Goal: Task Accomplishment & Management: Complete application form

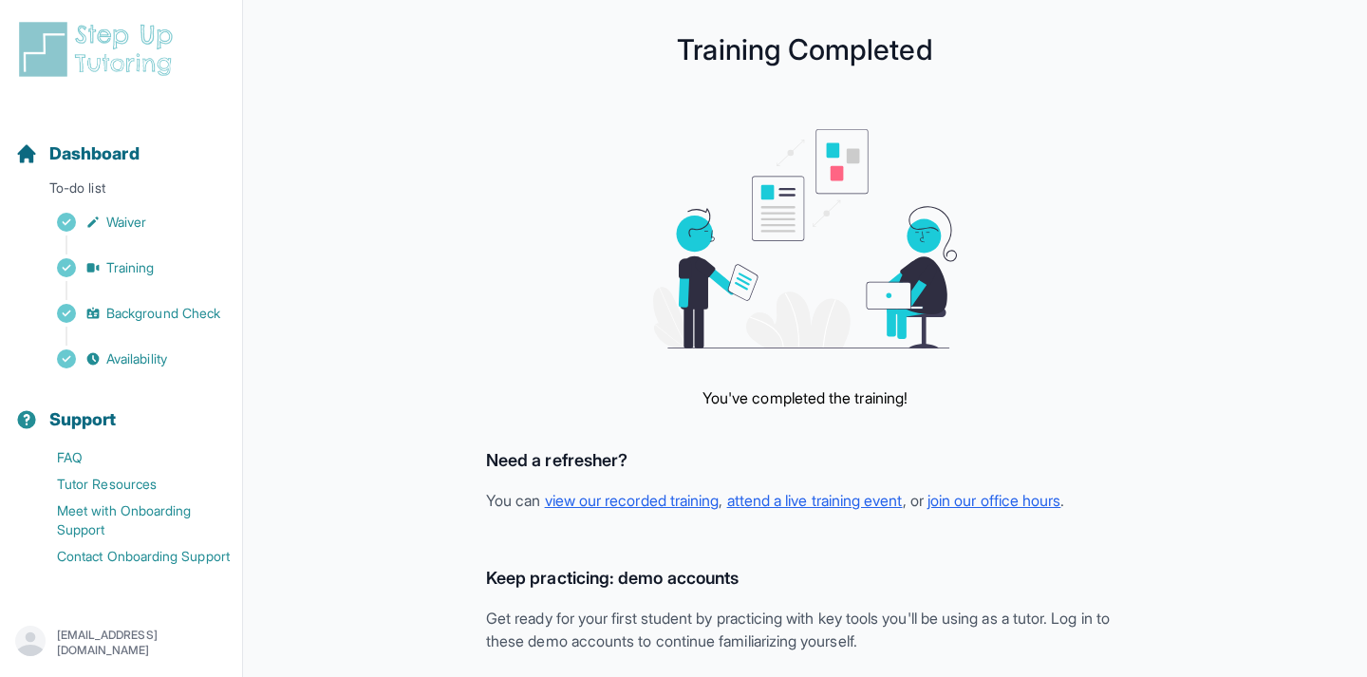
scroll to position [490, 0]
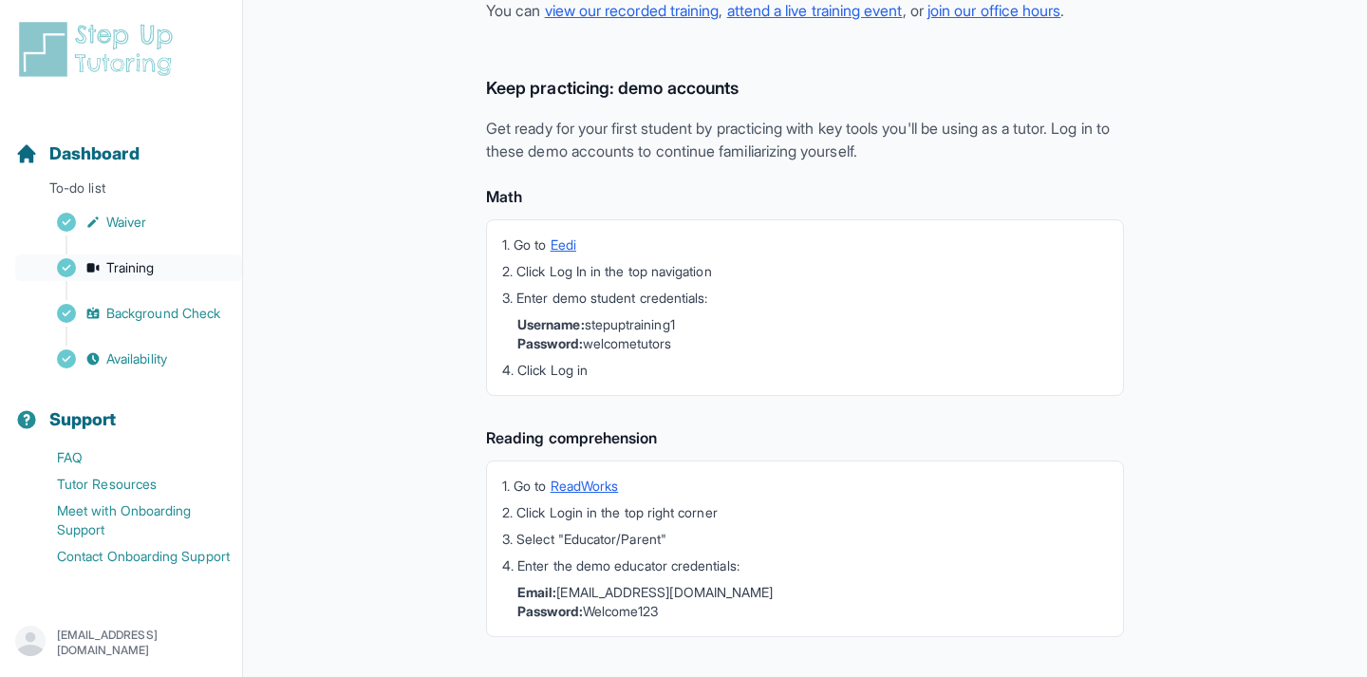
click at [177, 265] on link "Training" at bounding box center [128, 268] width 227 height 27
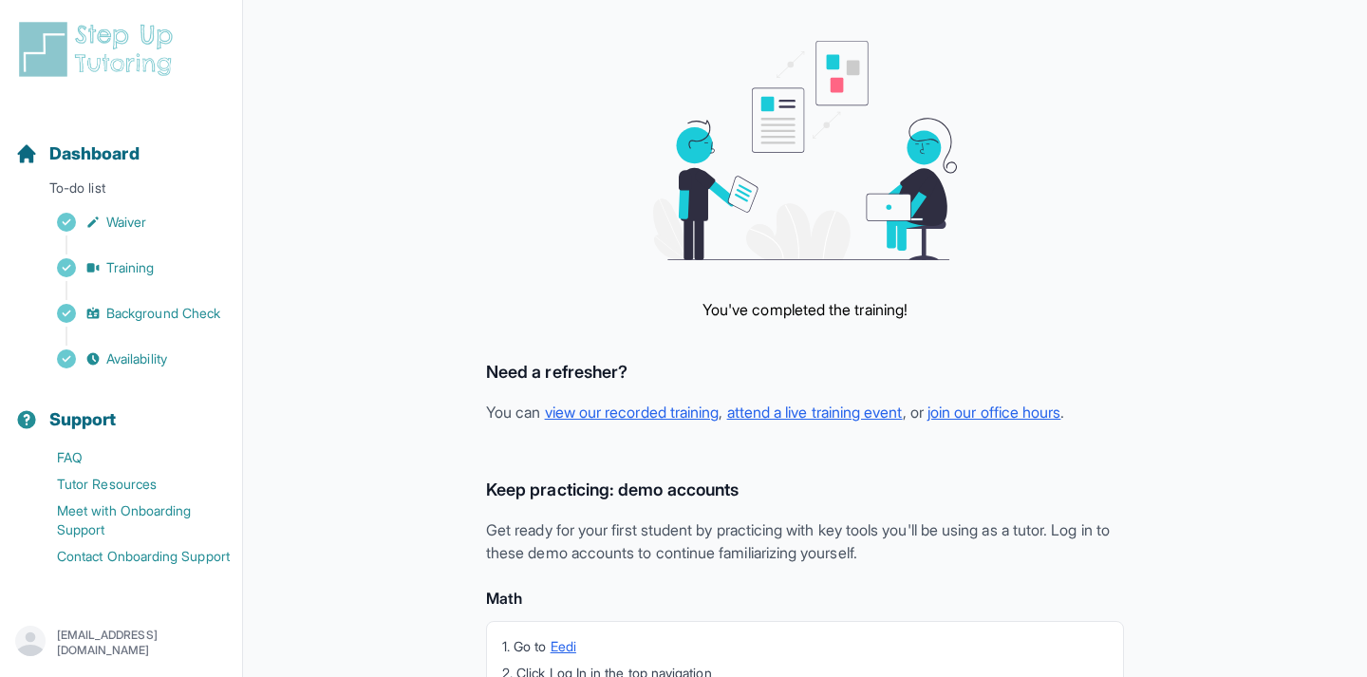
scroll to position [67, 0]
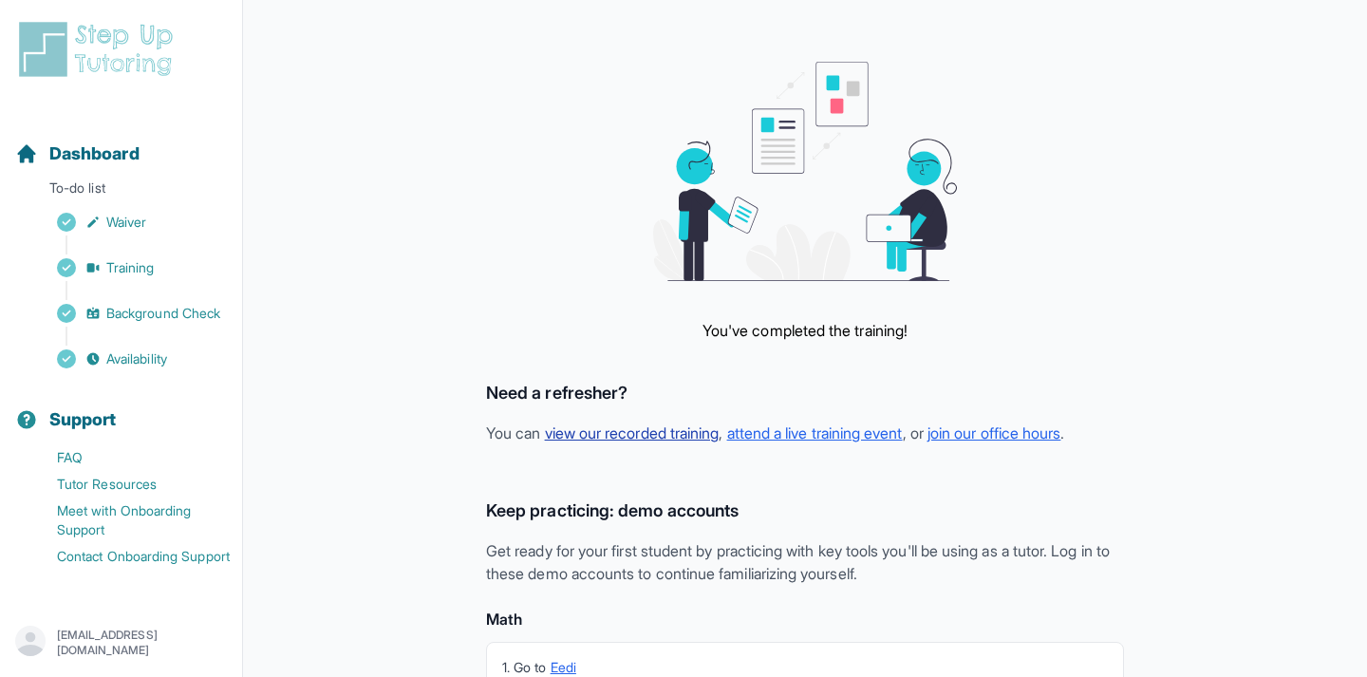
click at [706, 434] on link "view our recorded training" at bounding box center [632, 433] width 175 height 19
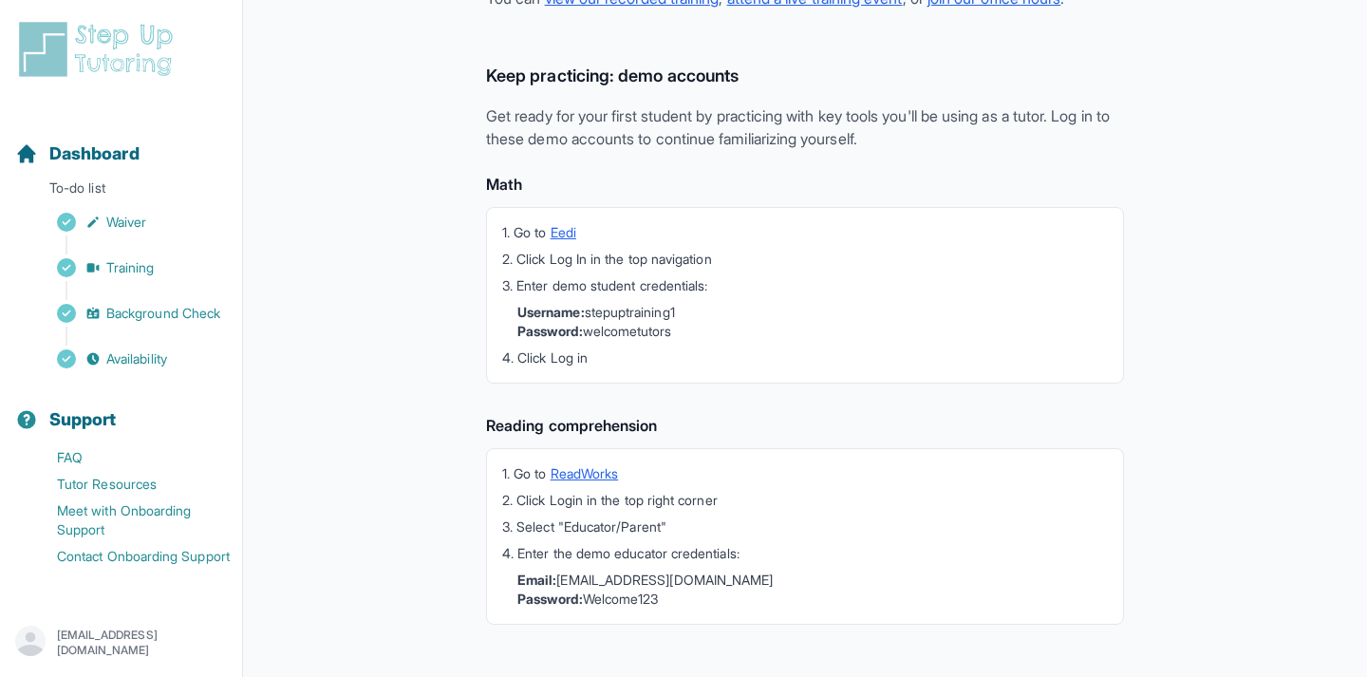
scroll to position [518, 0]
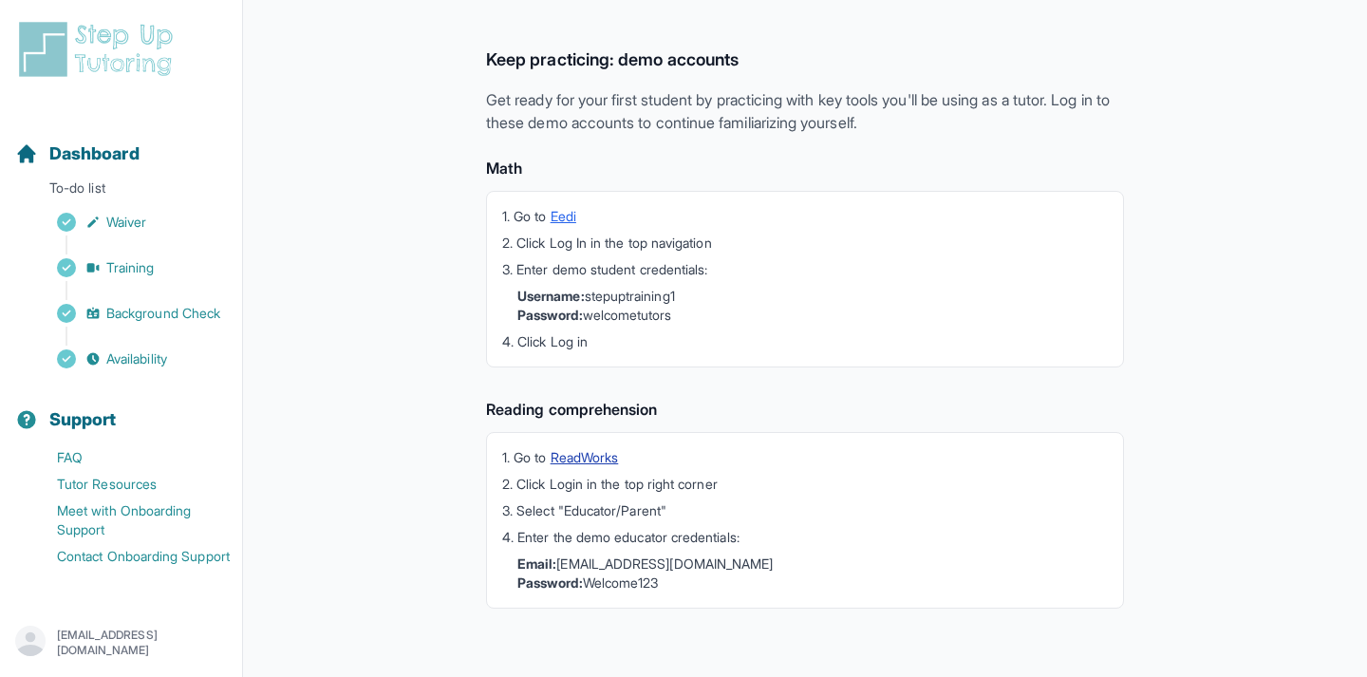
click at [577, 454] on link "ReadWorks" at bounding box center [585, 457] width 68 height 16
drag, startPoint x: 565, startPoint y: 567, endPoint x: 820, endPoint y: 561, distance: 254.6
click at [820, 561] on li "Email: contact@stepuptutoring.org Password: Welcome123" at bounding box center [813, 574] width 591 height 38
copy li "ontact@stepuptutoring.org"
click at [561, 560] on li "Email: contact@stepuptutoring.org Password: Welcome123" at bounding box center [813, 574] width 591 height 38
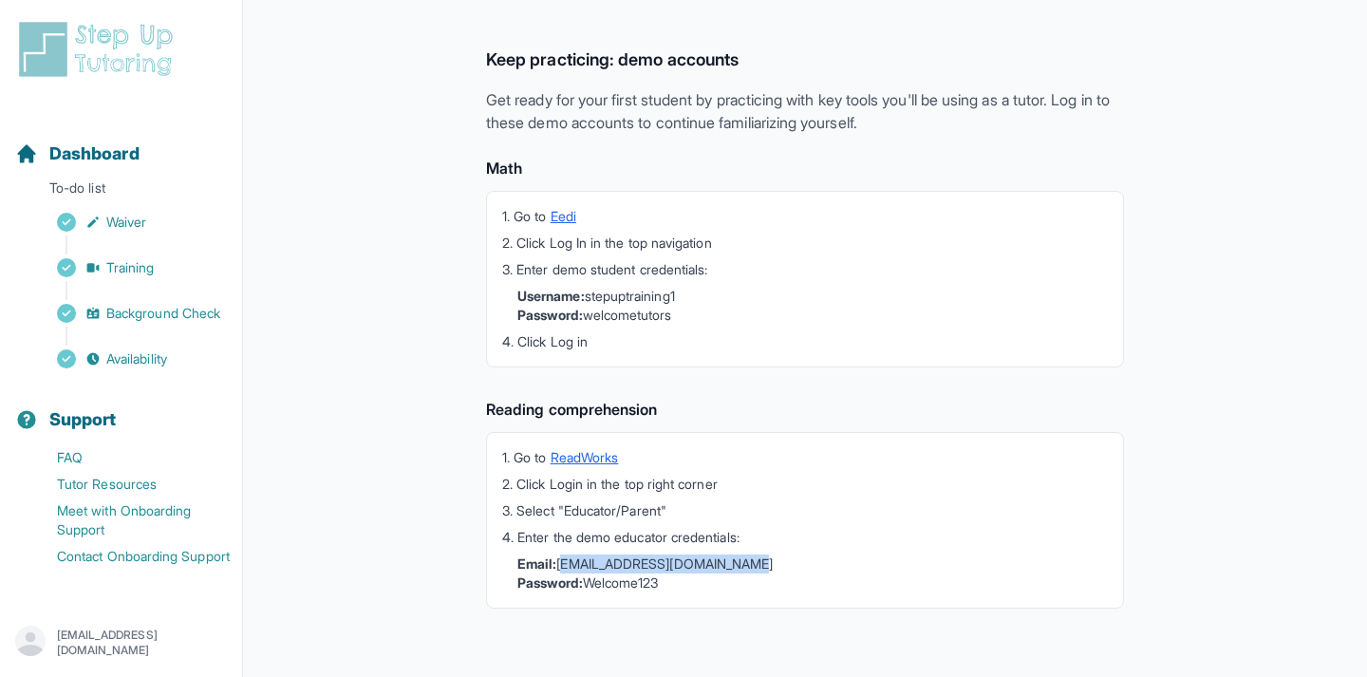
drag, startPoint x: 561, startPoint y: 558, endPoint x: 810, endPoint y: 570, distance: 249.1
click at [810, 570] on li "Email: contact@stepuptutoring.org Password: Welcome123" at bounding box center [813, 574] width 591 height 38
copy li "contact@stepuptutoring.org"
click at [620, 591] on li "Email: contact@stepuptutoring.org Password: Welcome123" at bounding box center [813, 574] width 591 height 38
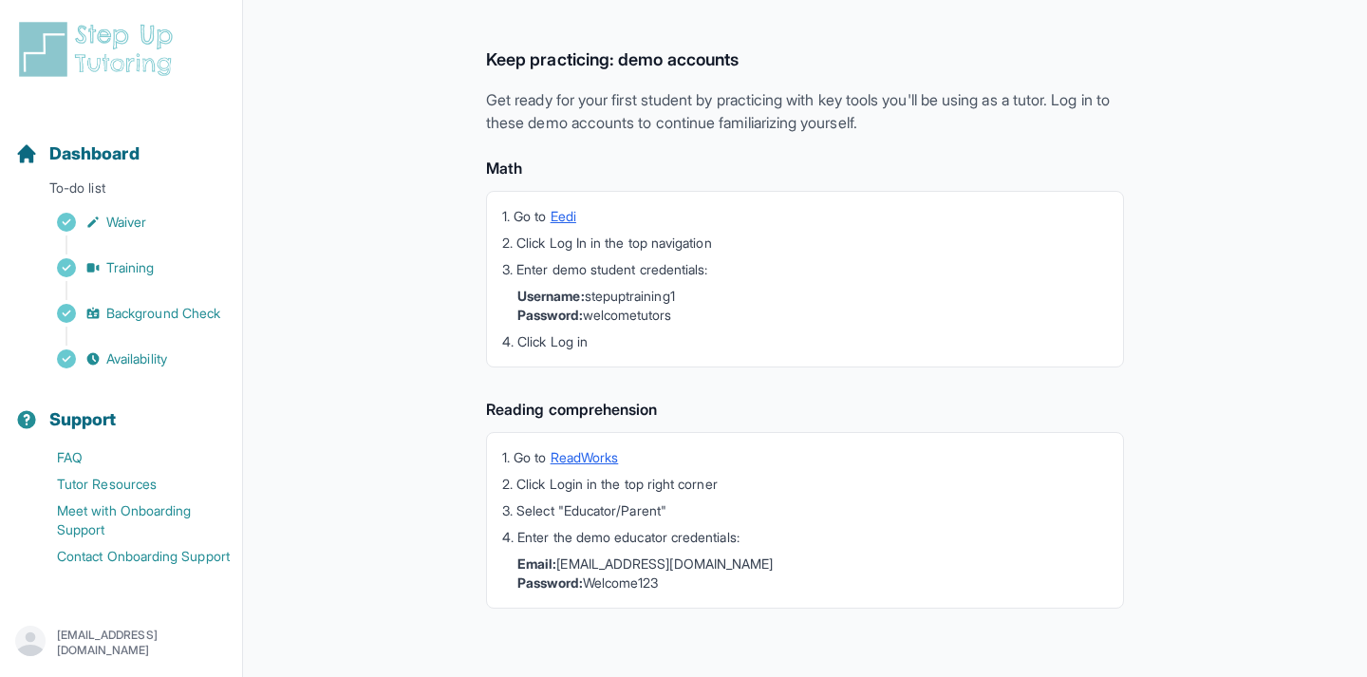
copy li "Welcome123"
click at [489, 161] on h4 "Math" at bounding box center [805, 168] width 638 height 23
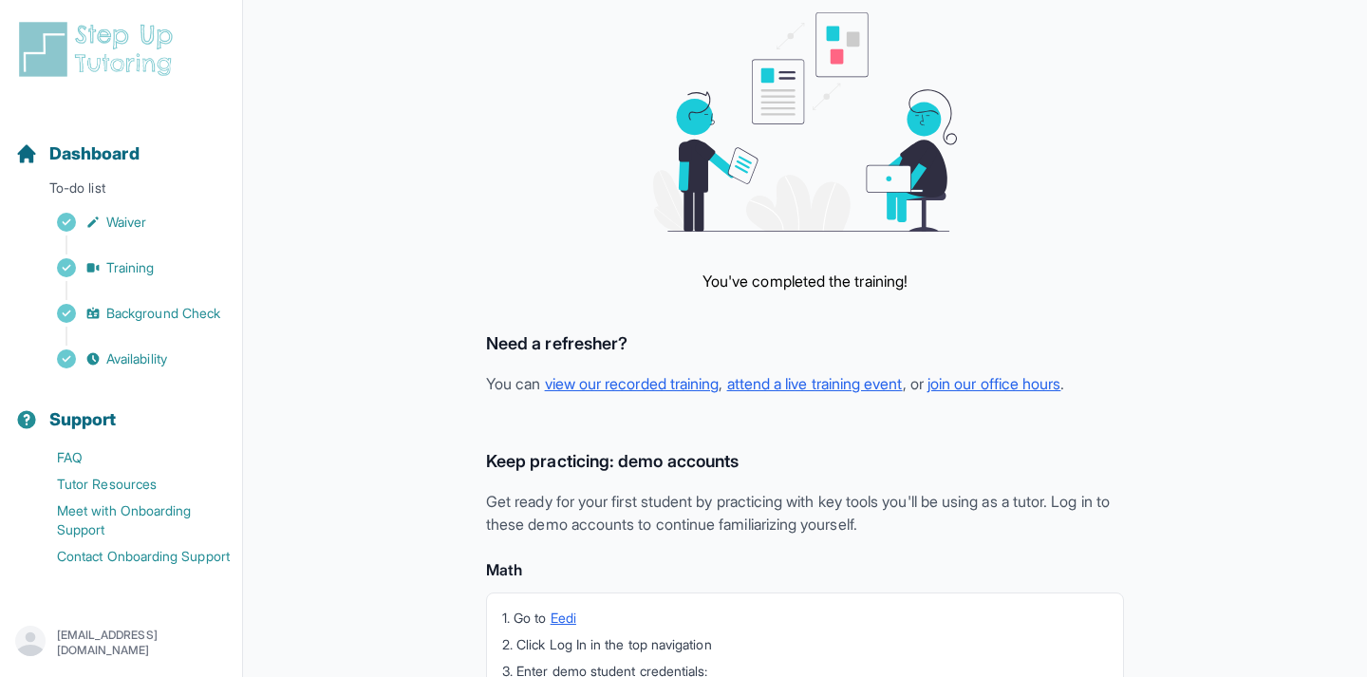
scroll to position [0, 0]
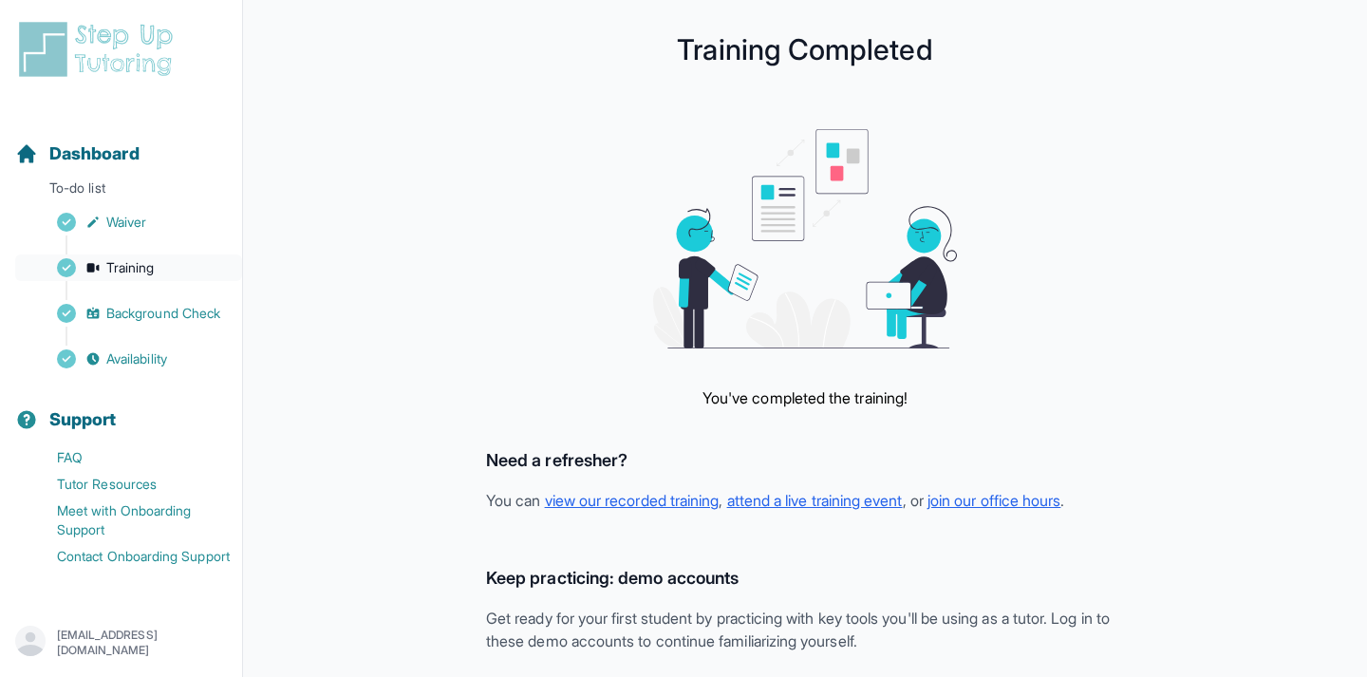
click at [162, 267] on link "Training" at bounding box center [128, 268] width 227 height 27
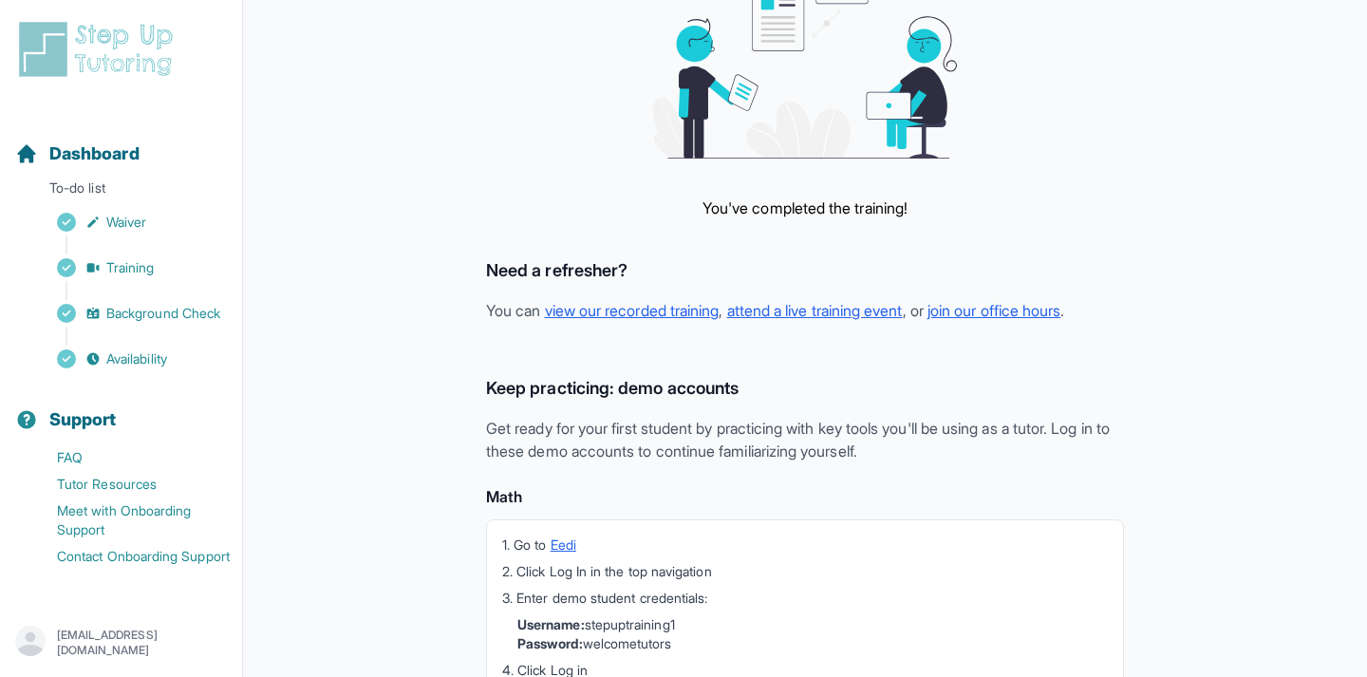
scroll to position [236, 0]
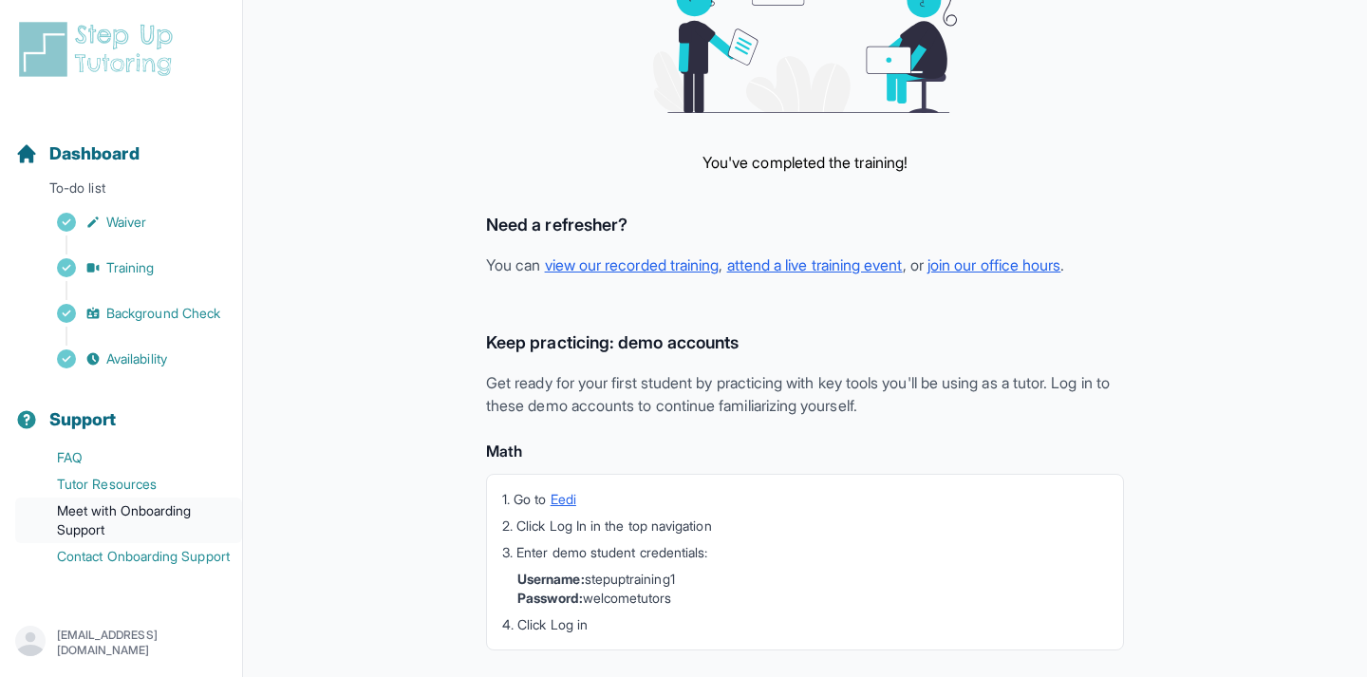
click at [176, 523] on link "Meet with Onboarding Support" at bounding box center [128, 521] width 227 height 46
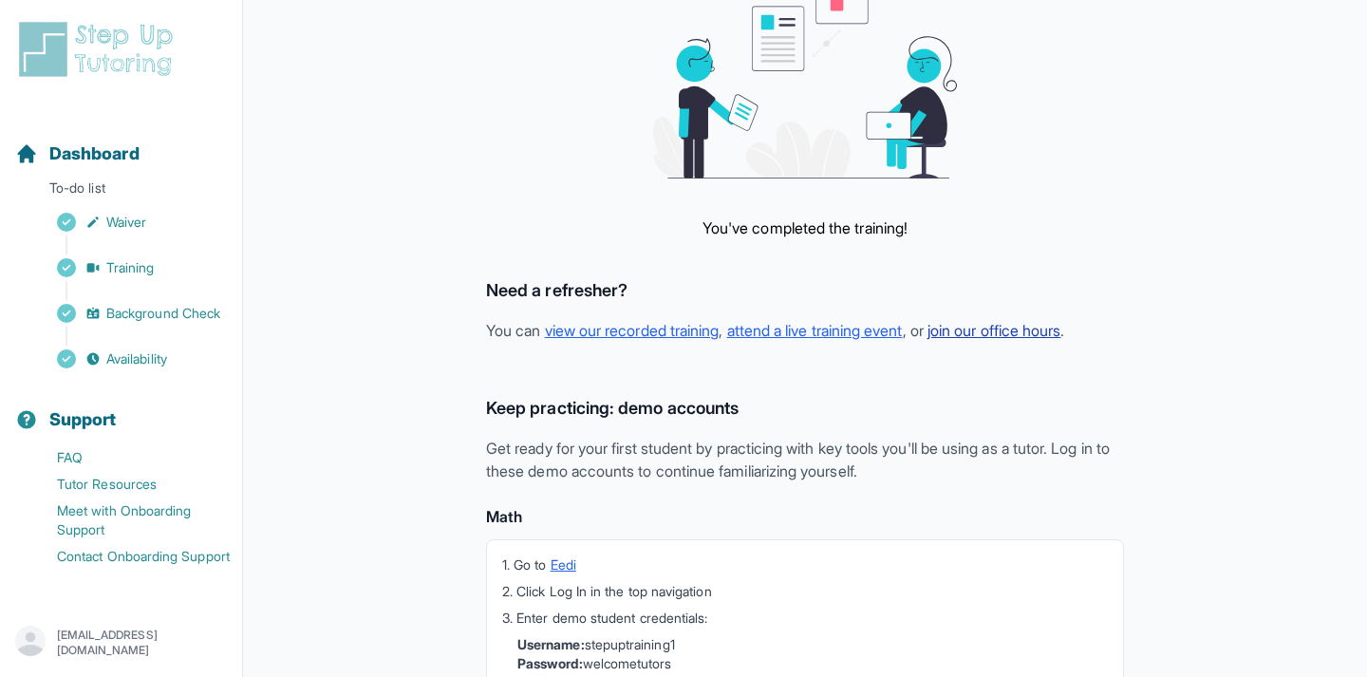
scroll to position [0, 0]
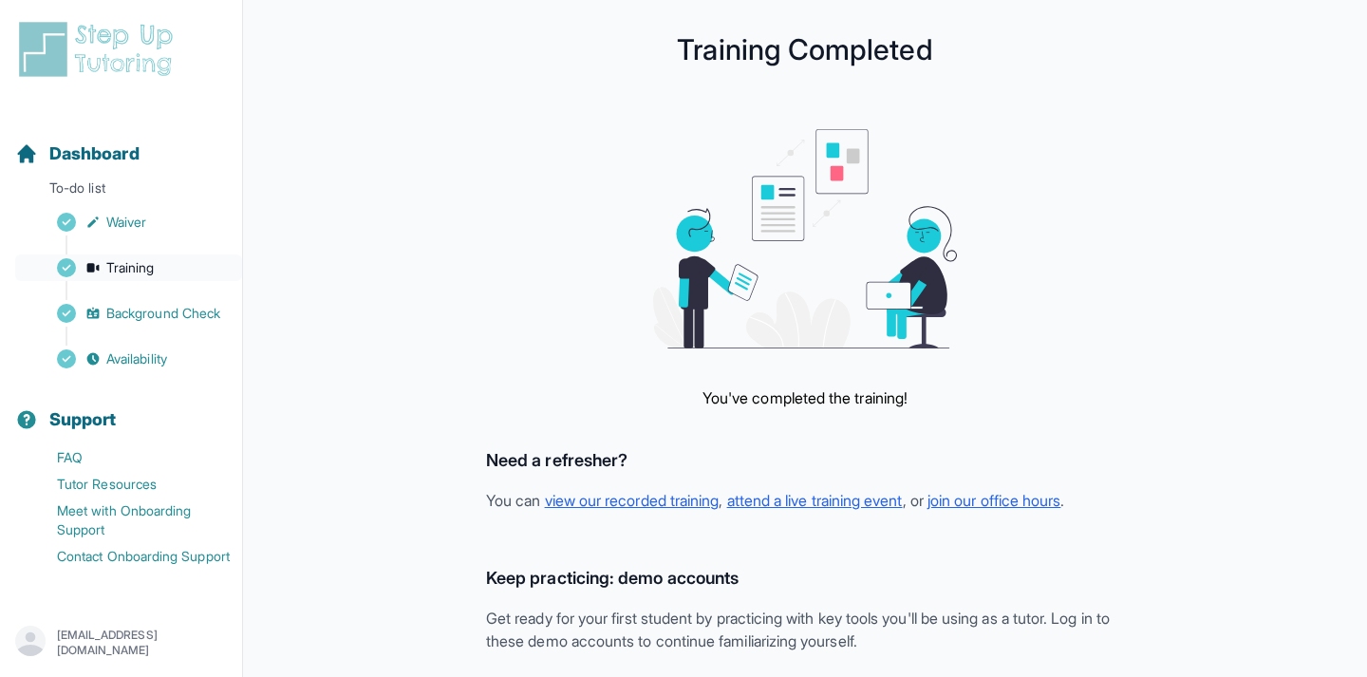
click at [224, 260] on link "Training" at bounding box center [128, 268] width 227 height 27
click at [233, 320] on link "Background Check" at bounding box center [128, 313] width 227 height 27
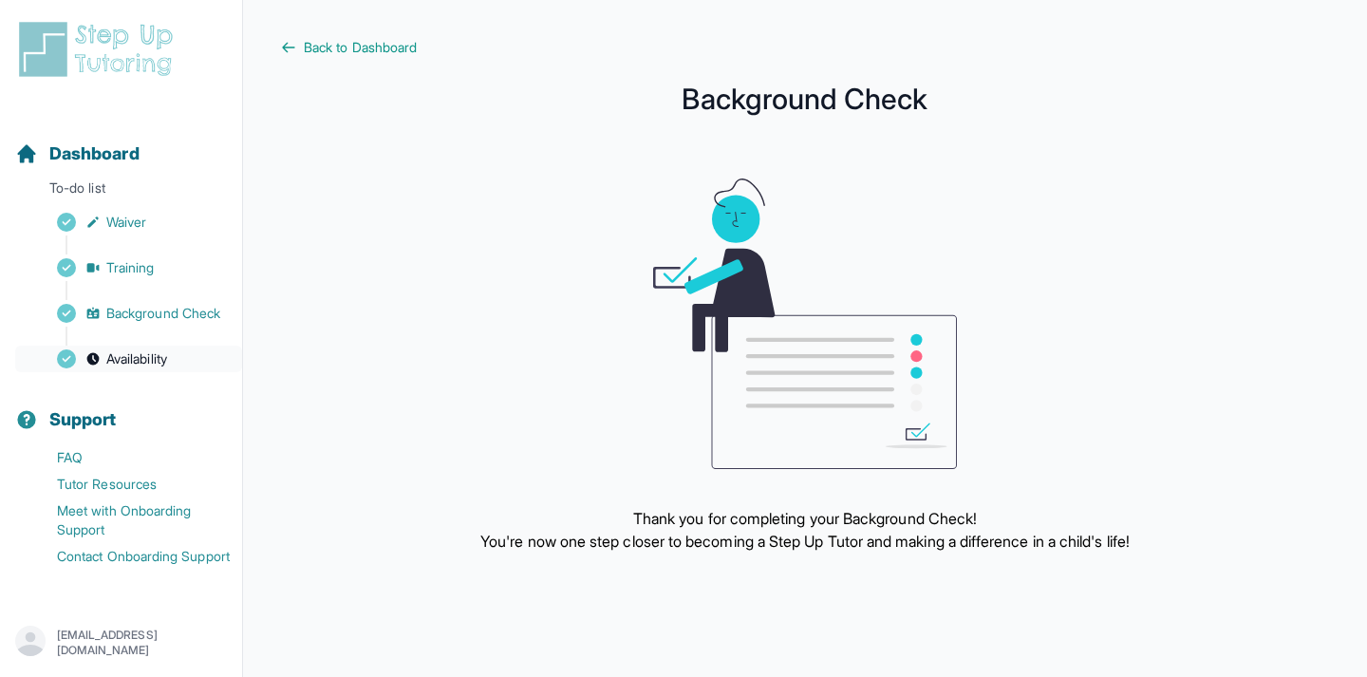
click at [198, 360] on link "Availability" at bounding box center [128, 359] width 227 height 27
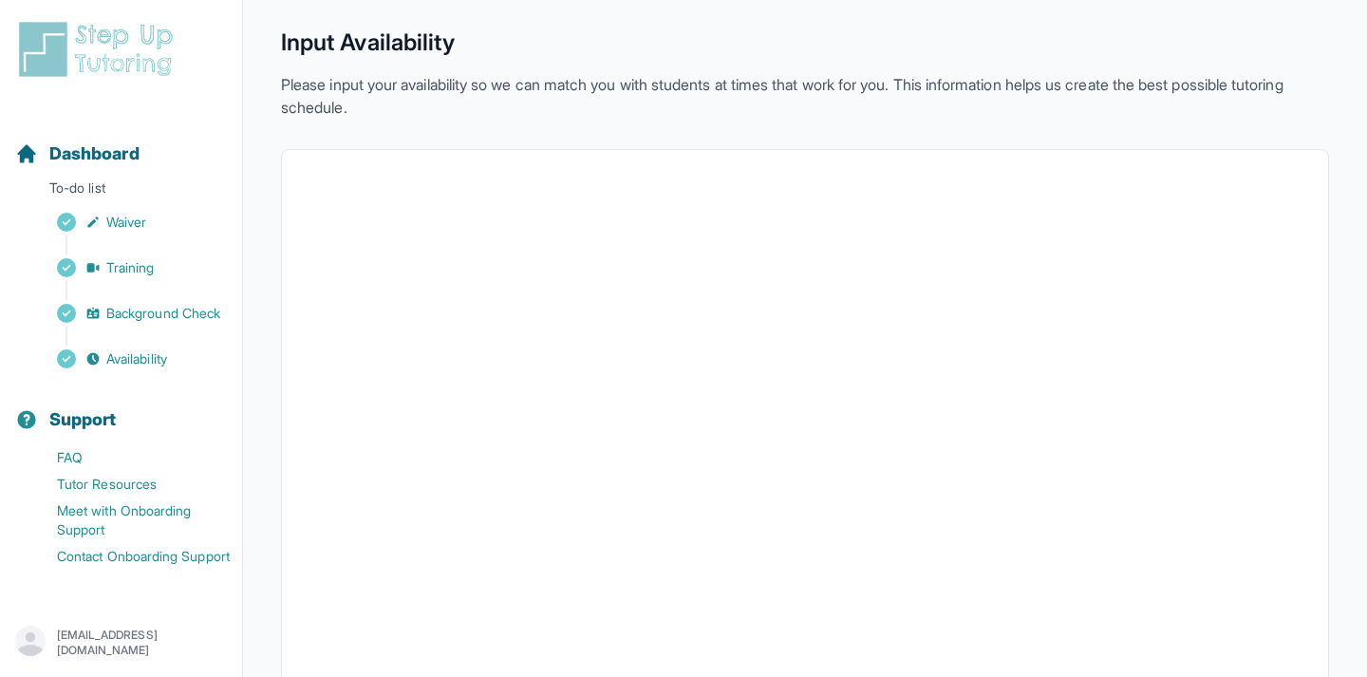
scroll to position [58, 0]
click at [626, 130] on div "Back to Dashboard Input Availability Please input your availability so we can m…" at bounding box center [805, 478] width 1048 height 997
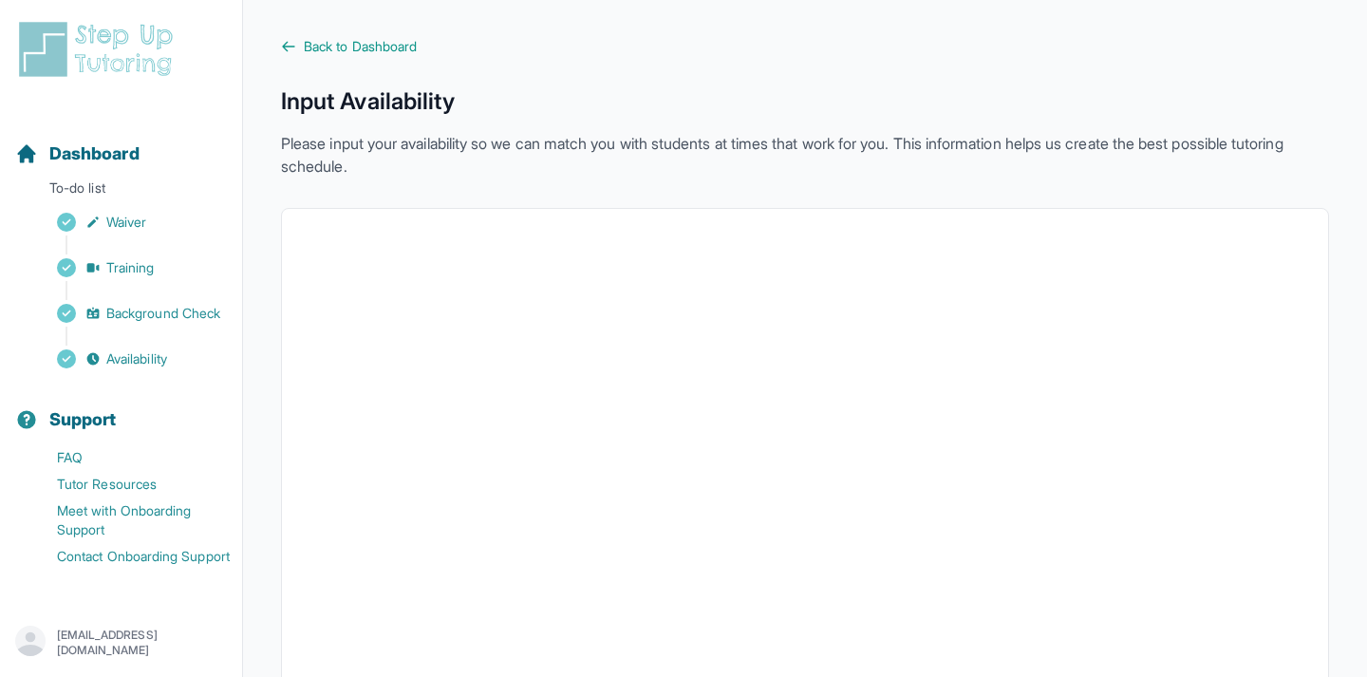
scroll to position [0, 0]
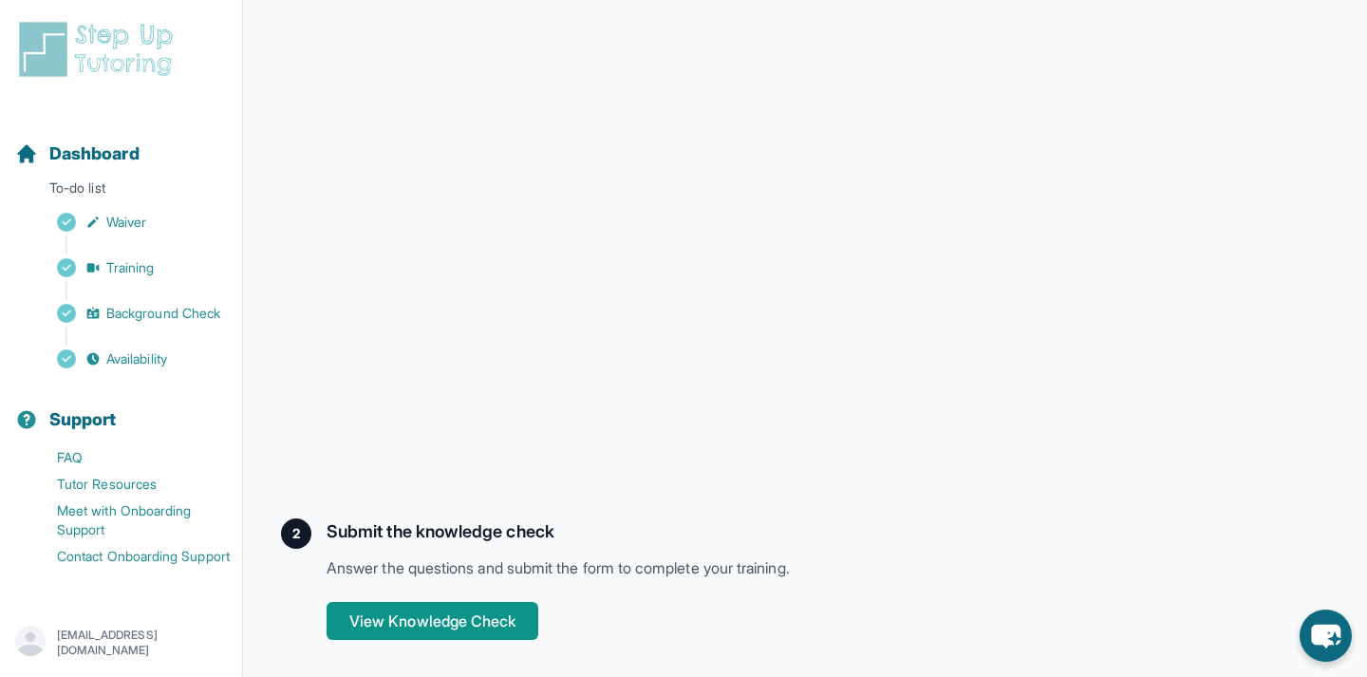
scroll to position [493, 0]
click at [519, 608] on button "View Knowledge Check" at bounding box center [433, 620] width 212 height 38
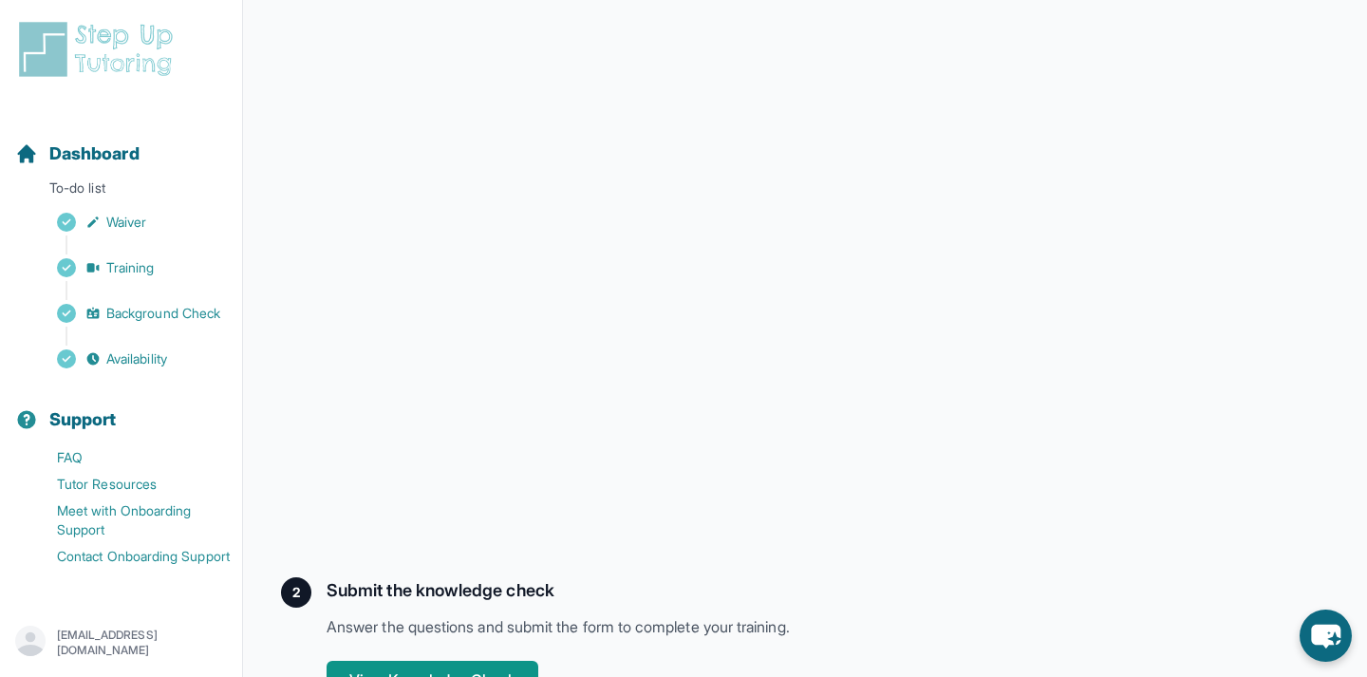
scroll to position [432, 0]
click at [740, 583] on h2 "Submit the knowledge check" at bounding box center [828, 591] width 1003 height 27
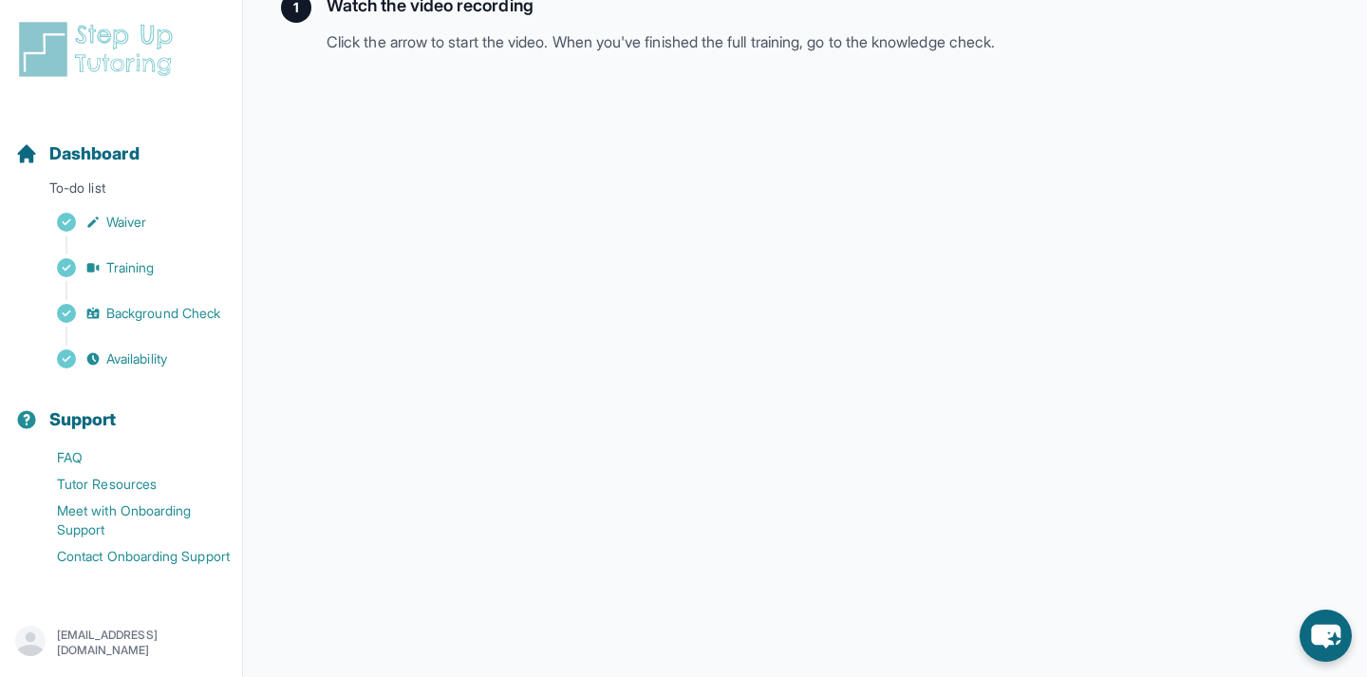
scroll to position [303, 0]
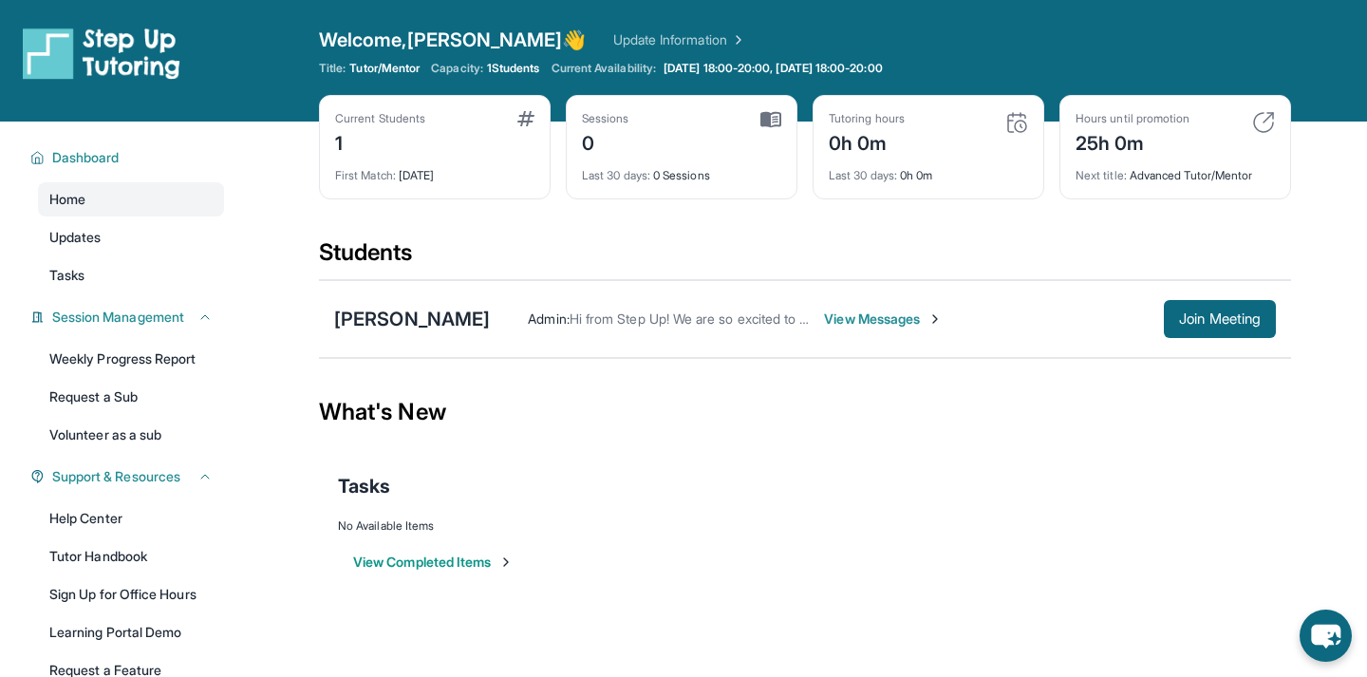
click at [715, 445] on div "What's New" at bounding box center [805, 412] width 972 height 84
click at [824, 325] on span "View Messages" at bounding box center [883, 319] width 119 height 19
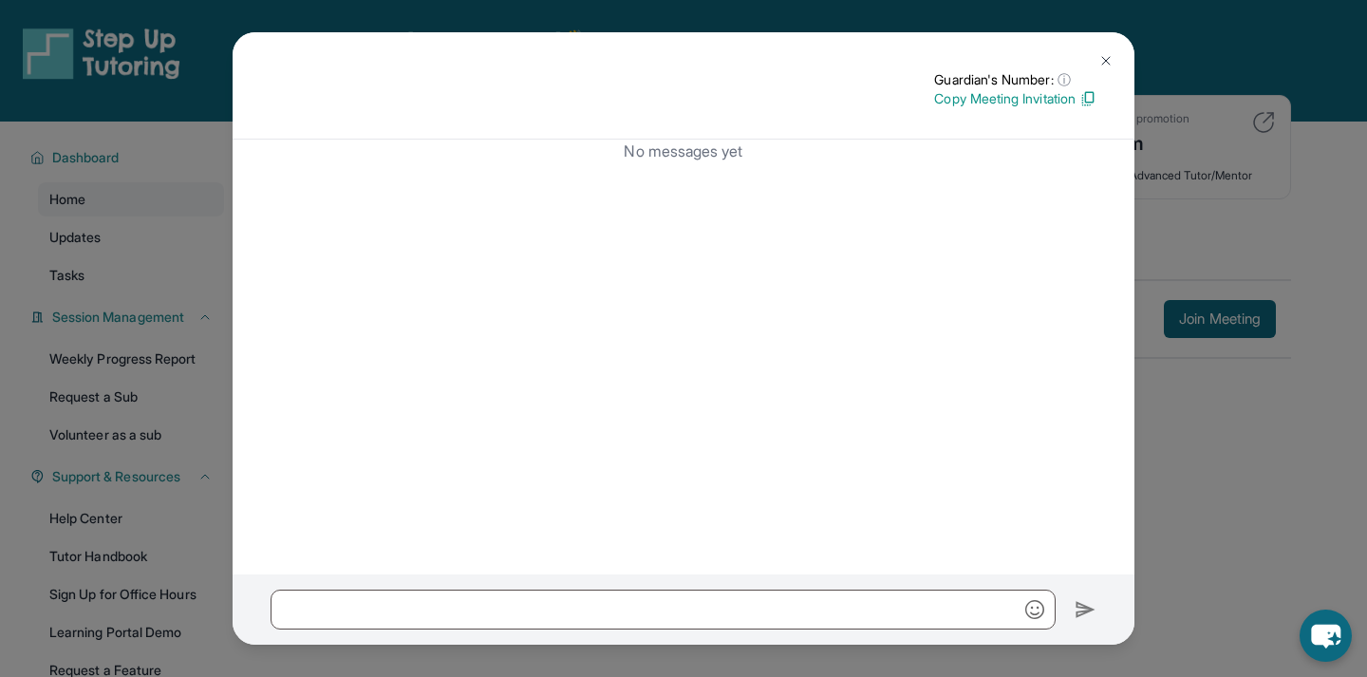
click at [1094, 56] on button at bounding box center [1106, 61] width 38 height 38
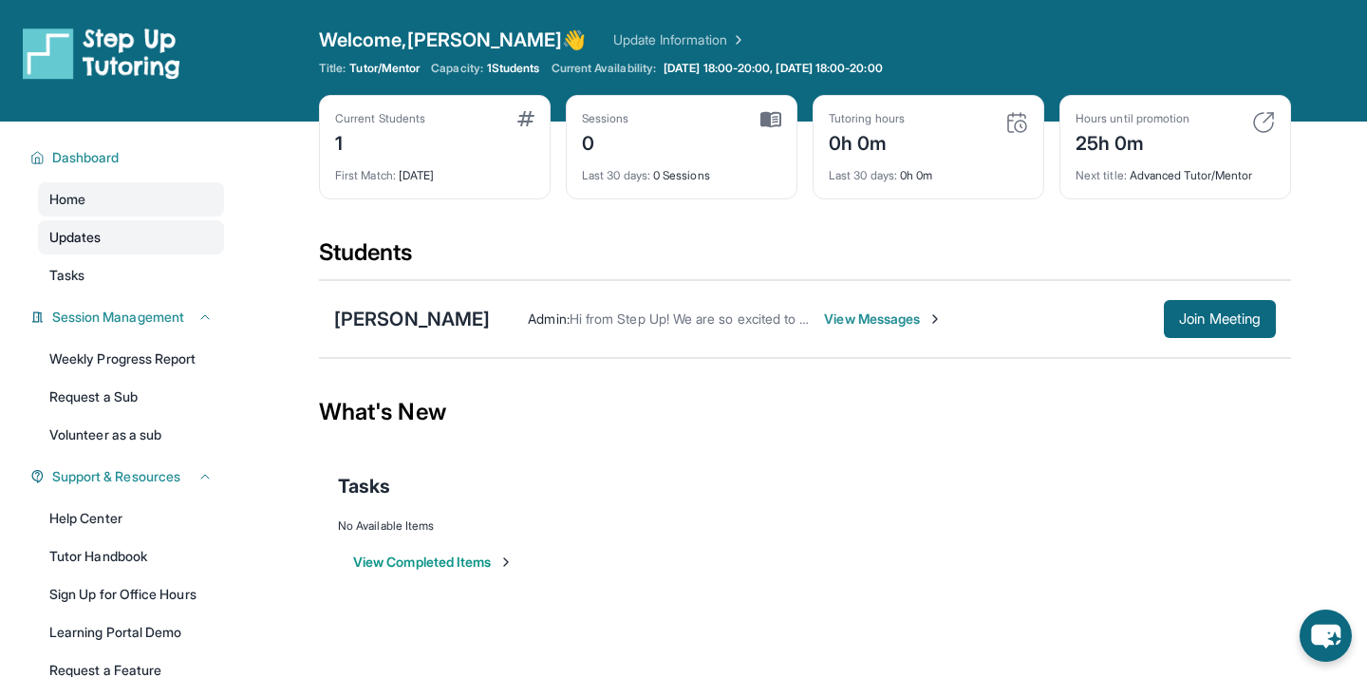
click at [190, 228] on link "Updates" at bounding box center [131, 237] width 186 height 34
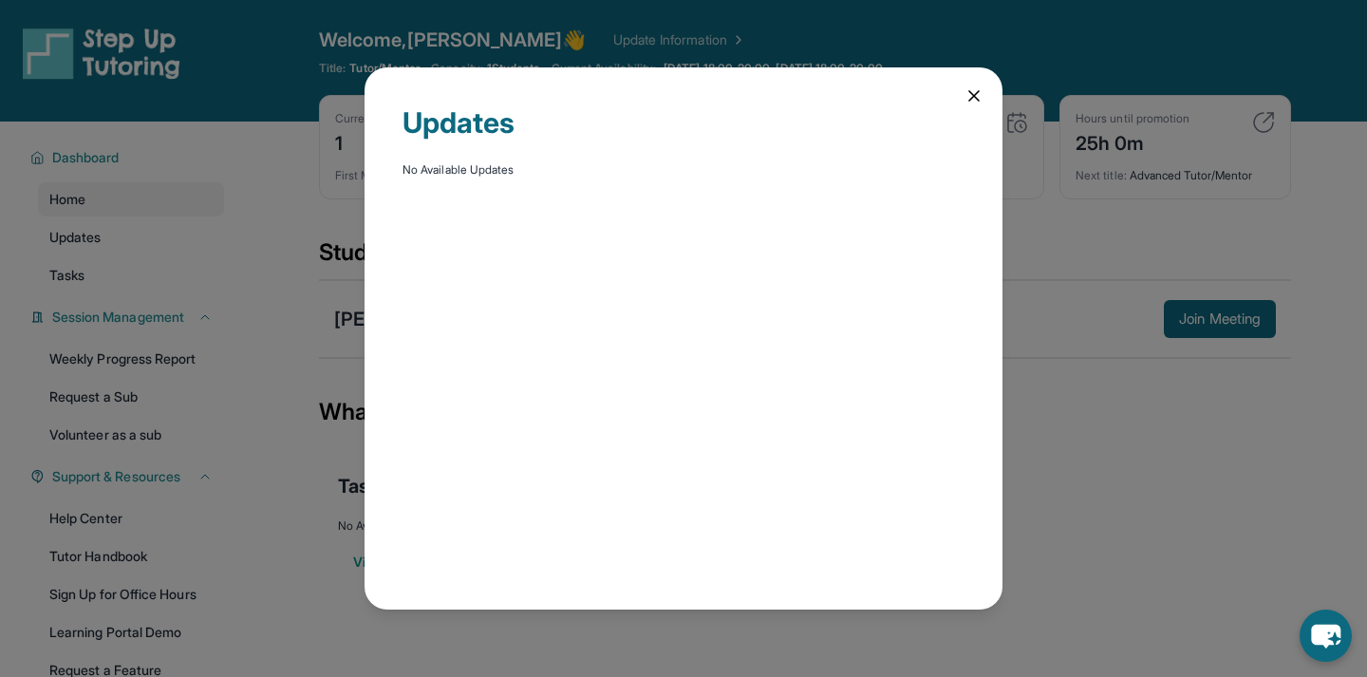
click at [980, 87] on icon at bounding box center [974, 95] width 19 height 19
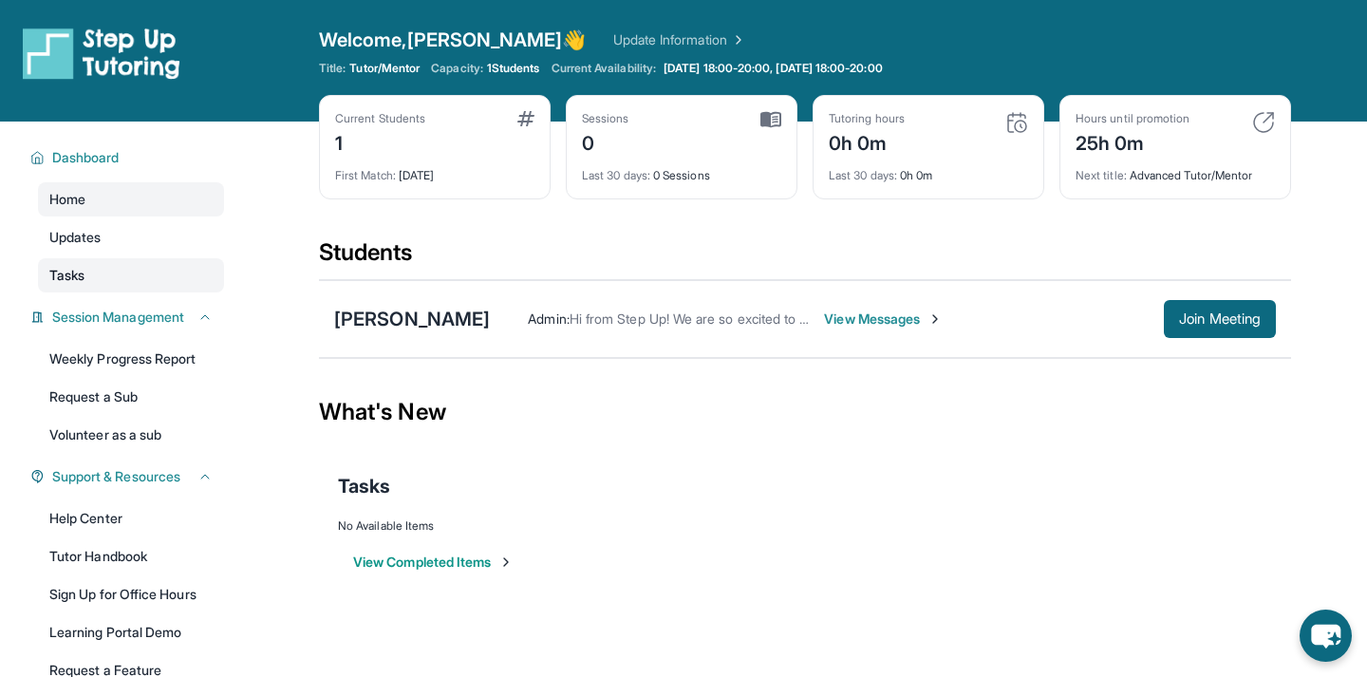
click at [79, 281] on span "Tasks" at bounding box center [66, 275] width 35 height 19
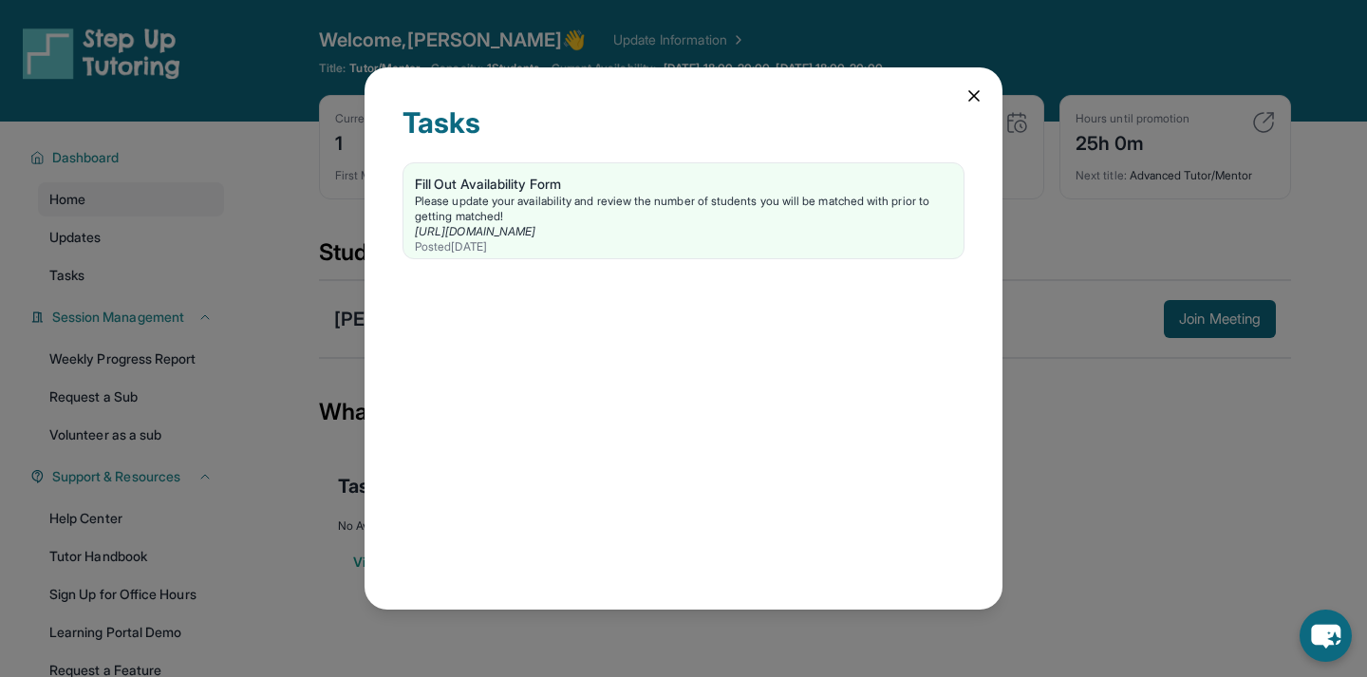
click at [241, 275] on div "Tasks Fill Out Availability Form Please update your availability and review the…" at bounding box center [683, 338] width 1367 height 677
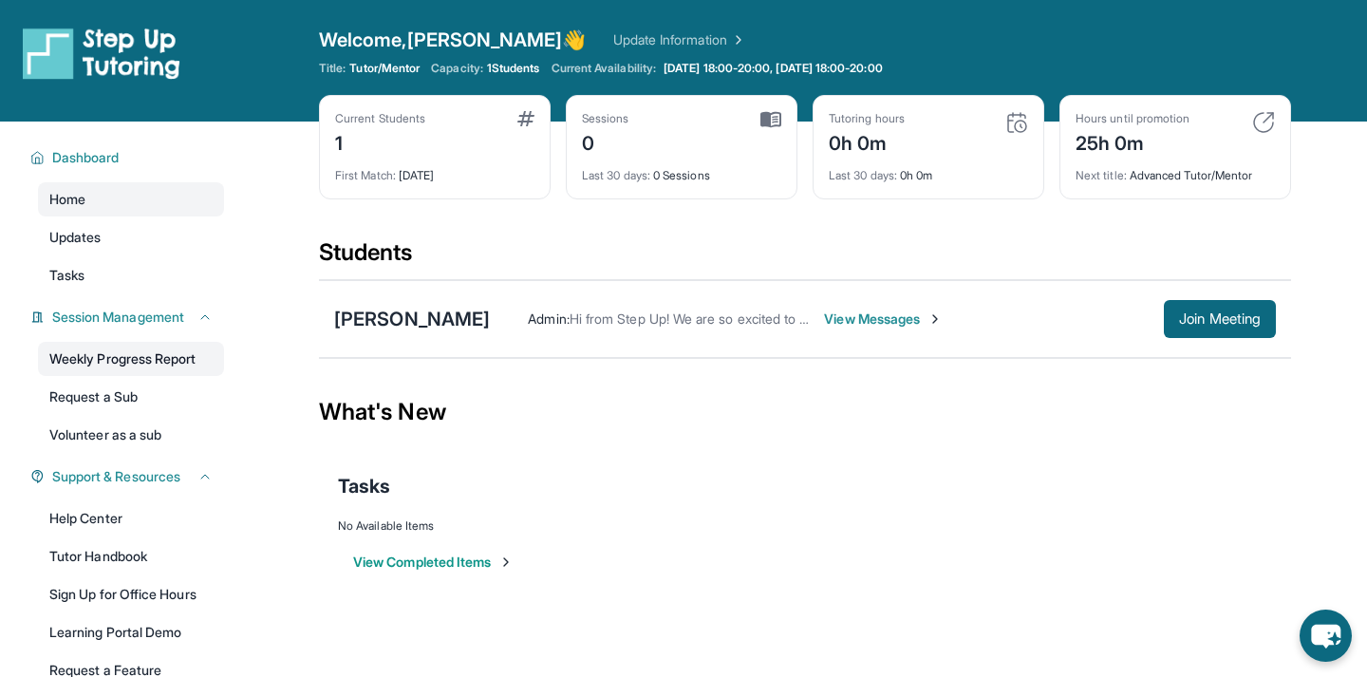
click at [178, 368] on link "Weekly Progress Report" at bounding box center [131, 359] width 186 height 34
click at [428, 556] on button "View Completed Items" at bounding box center [433, 562] width 160 height 19
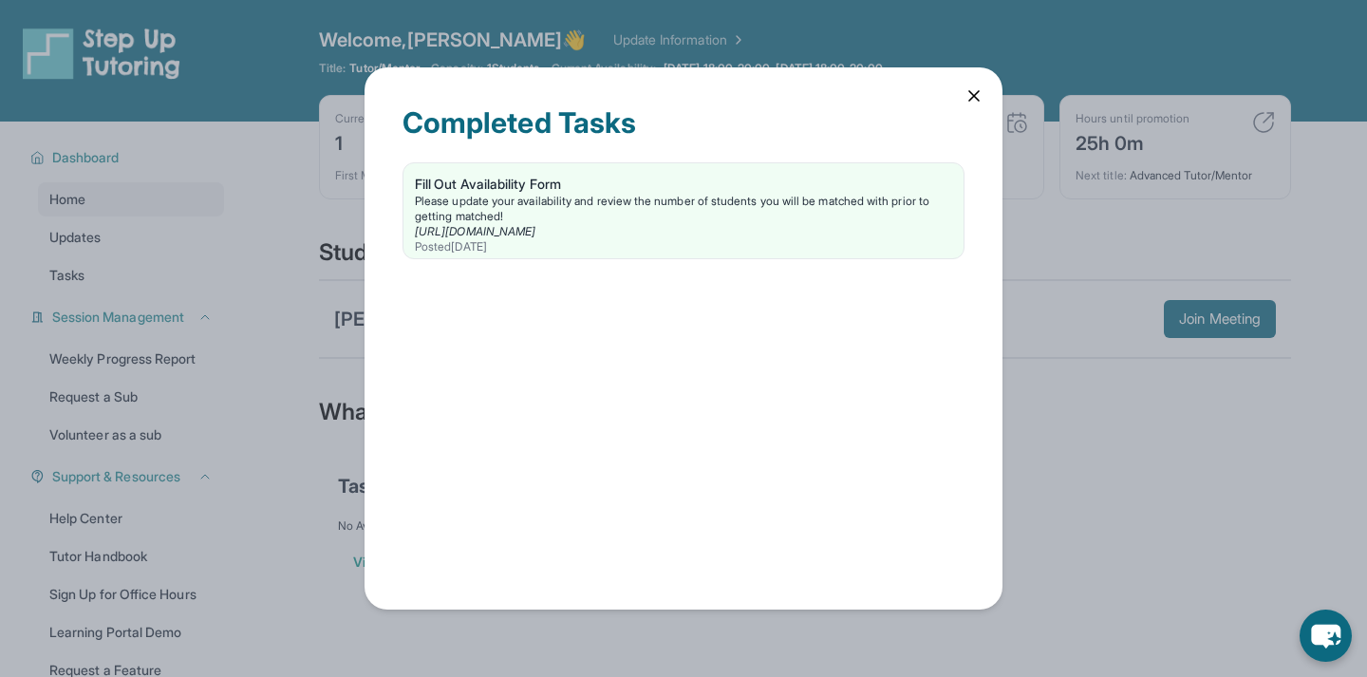
click at [321, 498] on div "Completed Tasks Fill Out Availability Form Please update your availability and …" at bounding box center [683, 338] width 1367 height 677
click at [436, 78] on div "Completed Tasks Fill Out Availability Form Please update your availability and …" at bounding box center [684, 337] width 638 height 541
click at [976, 95] on icon at bounding box center [974, 95] width 9 height 9
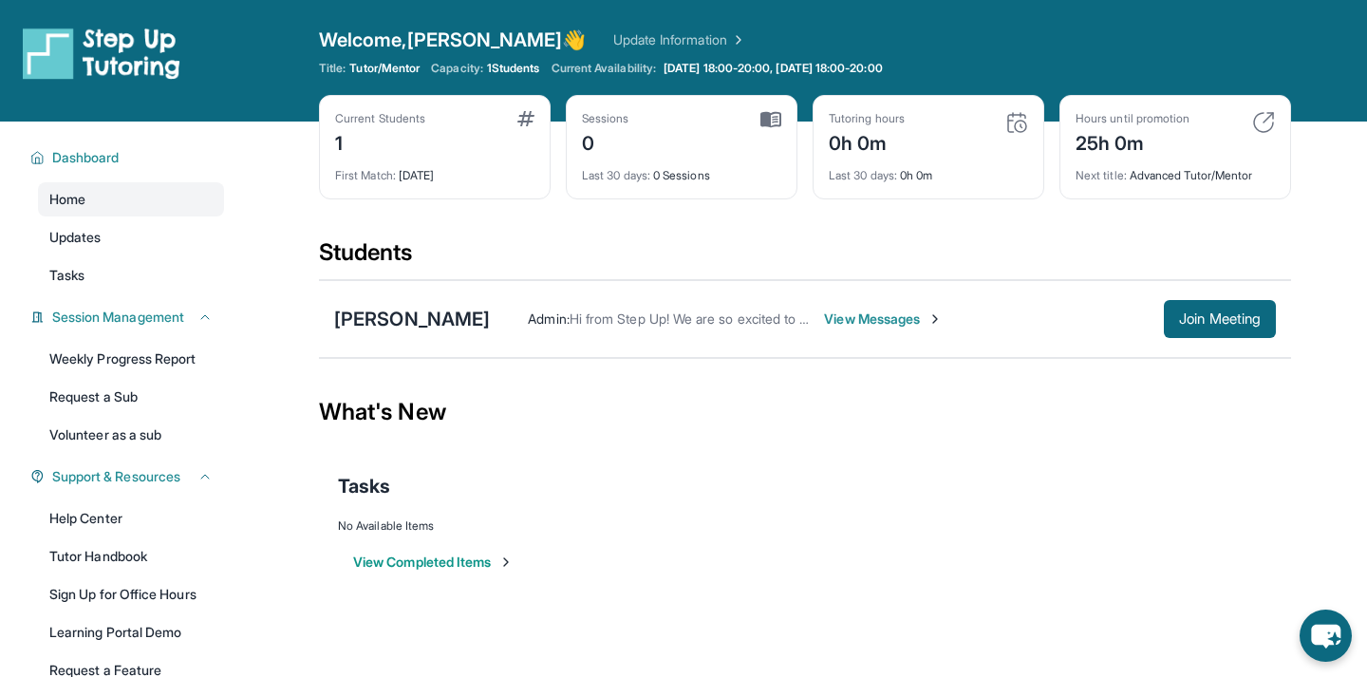
click at [727, 38] on img at bounding box center [736, 39] width 19 height 19
click at [698, 309] on div "Admin : Hi from Step Up! We are so excited to match you with one another. As an…" at bounding box center [883, 319] width 786 height 38
click at [928, 317] on img at bounding box center [935, 318] width 15 height 15
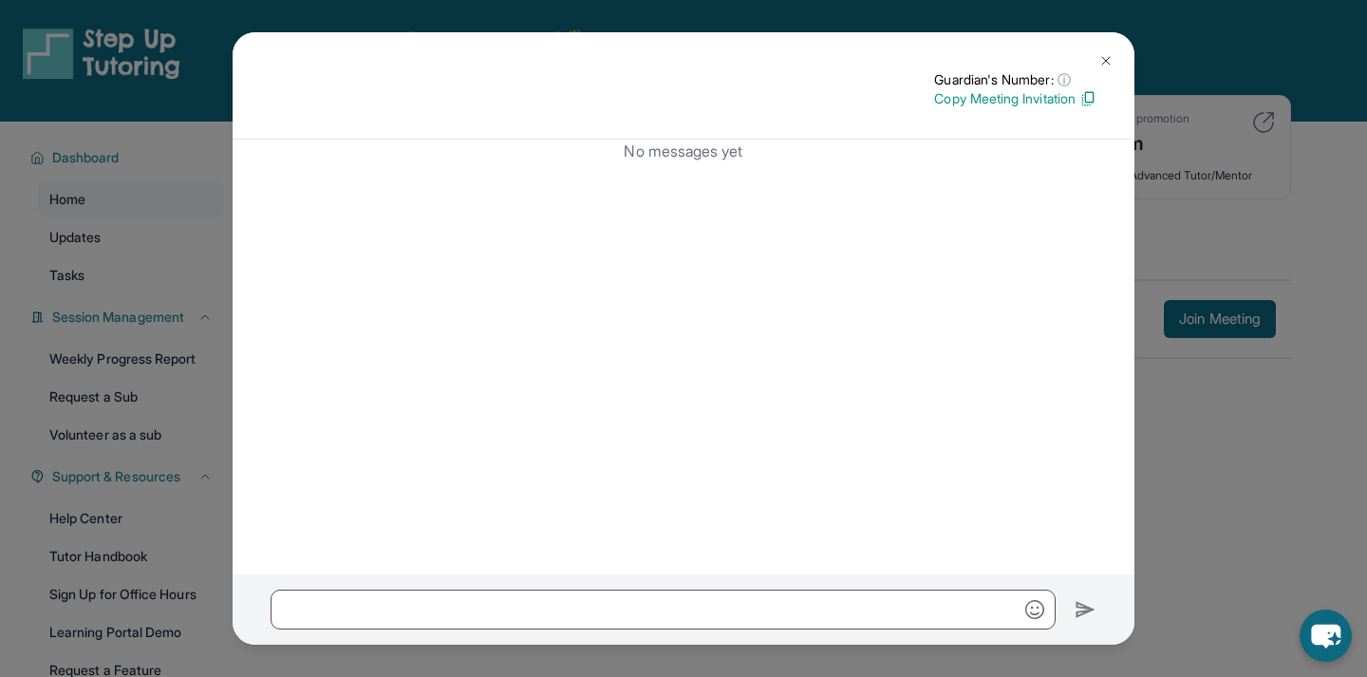
scroll to position [143, 0]
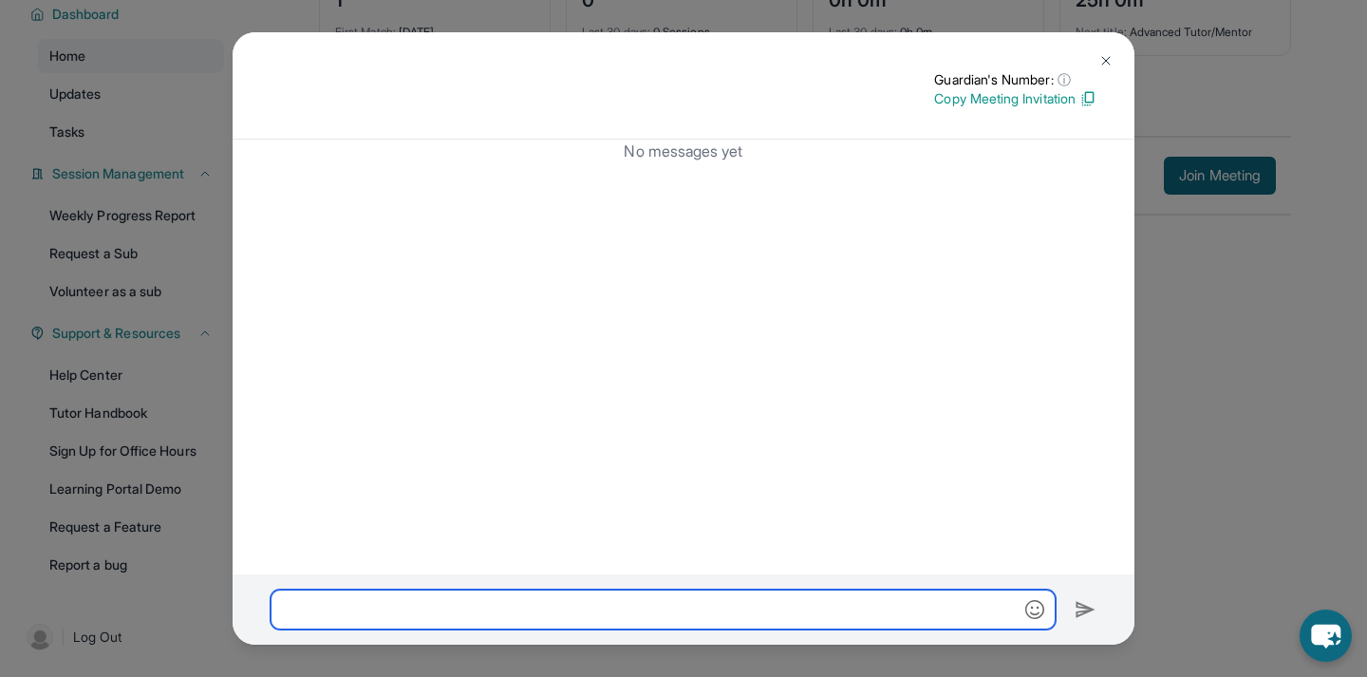
click at [951, 606] on input "text" at bounding box center [663, 610] width 785 height 40
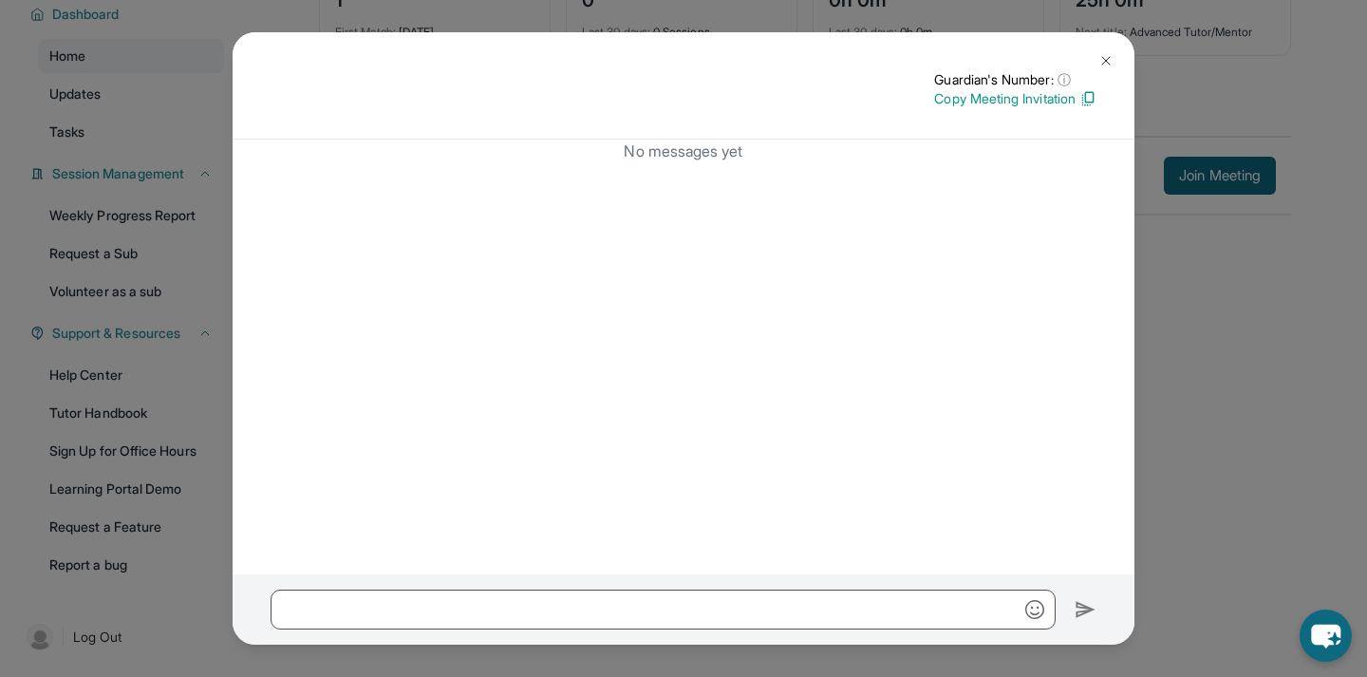
click at [1260, 397] on div "Guardian's Number: ⓘ This isn't the guardian's real number — it's a private for…" at bounding box center [683, 338] width 1367 height 677
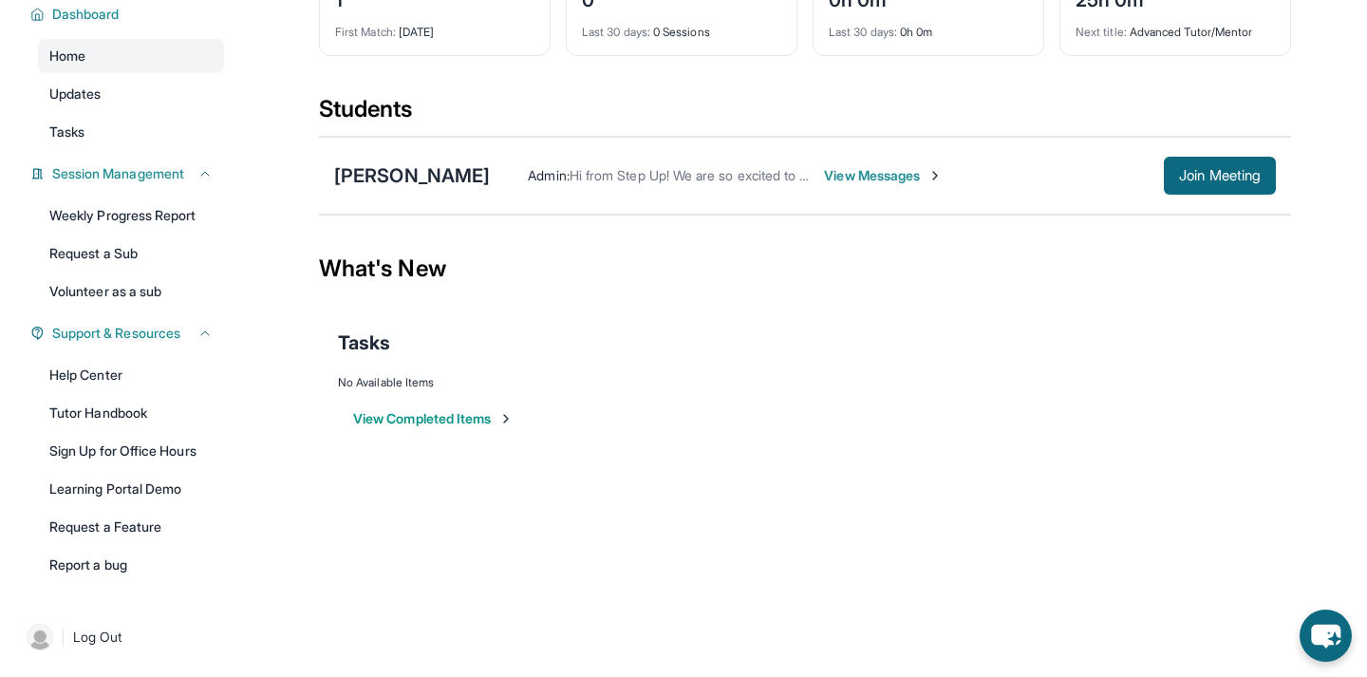
scroll to position [0, 0]
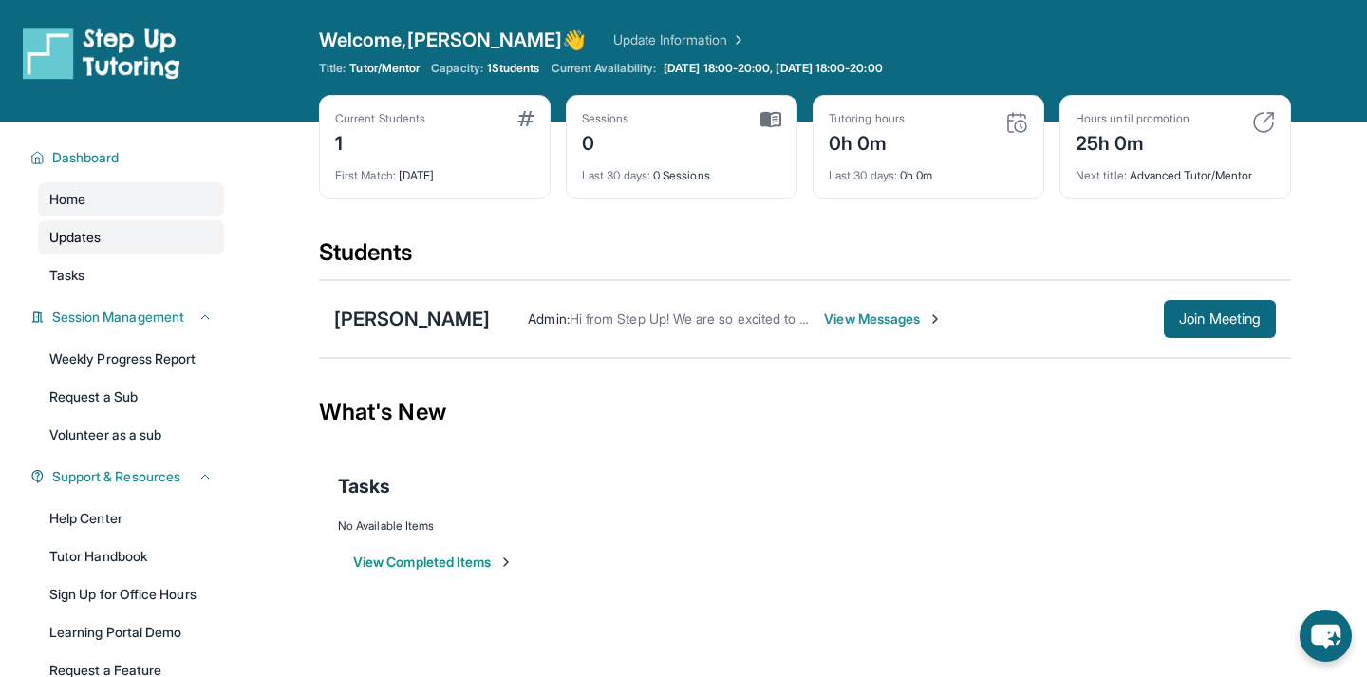
click at [168, 226] on link "Updates" at bounding box center [131, 237] width 186 height 34
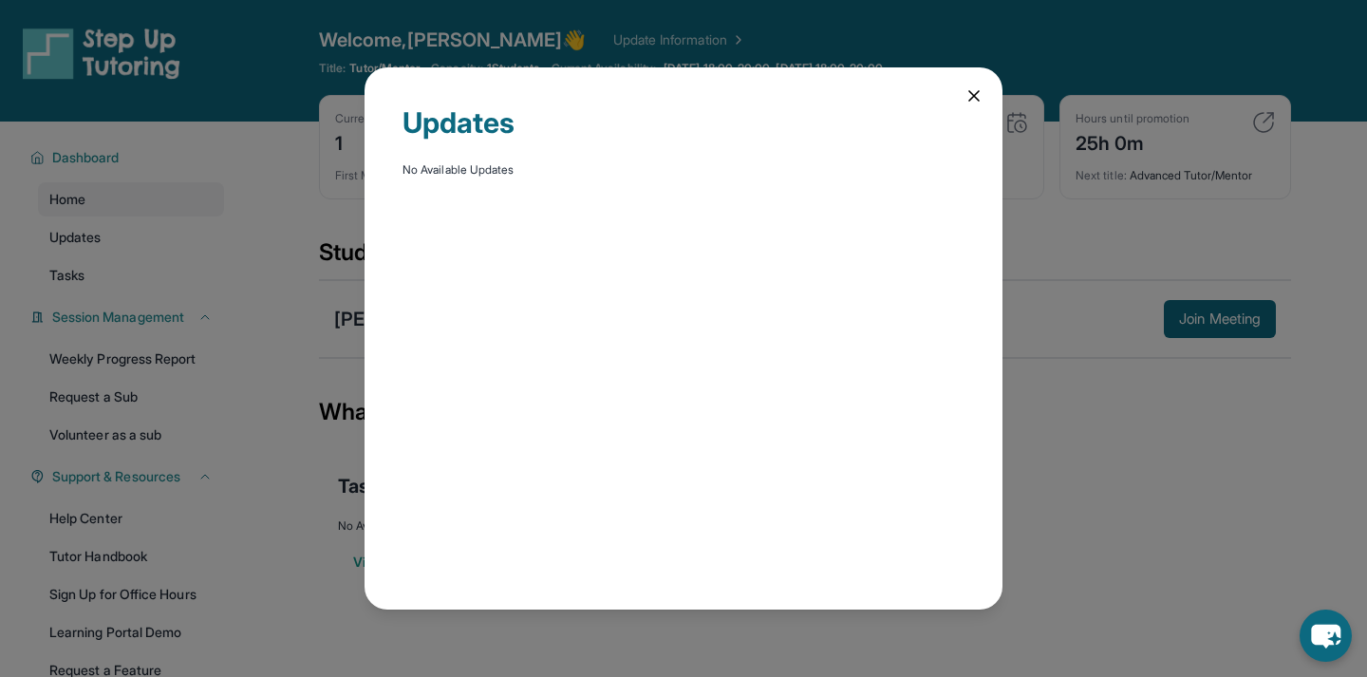
click at [178, 275] on div "Updates No Available Updates" at bounding box center [683, 338] width 1367 height 677
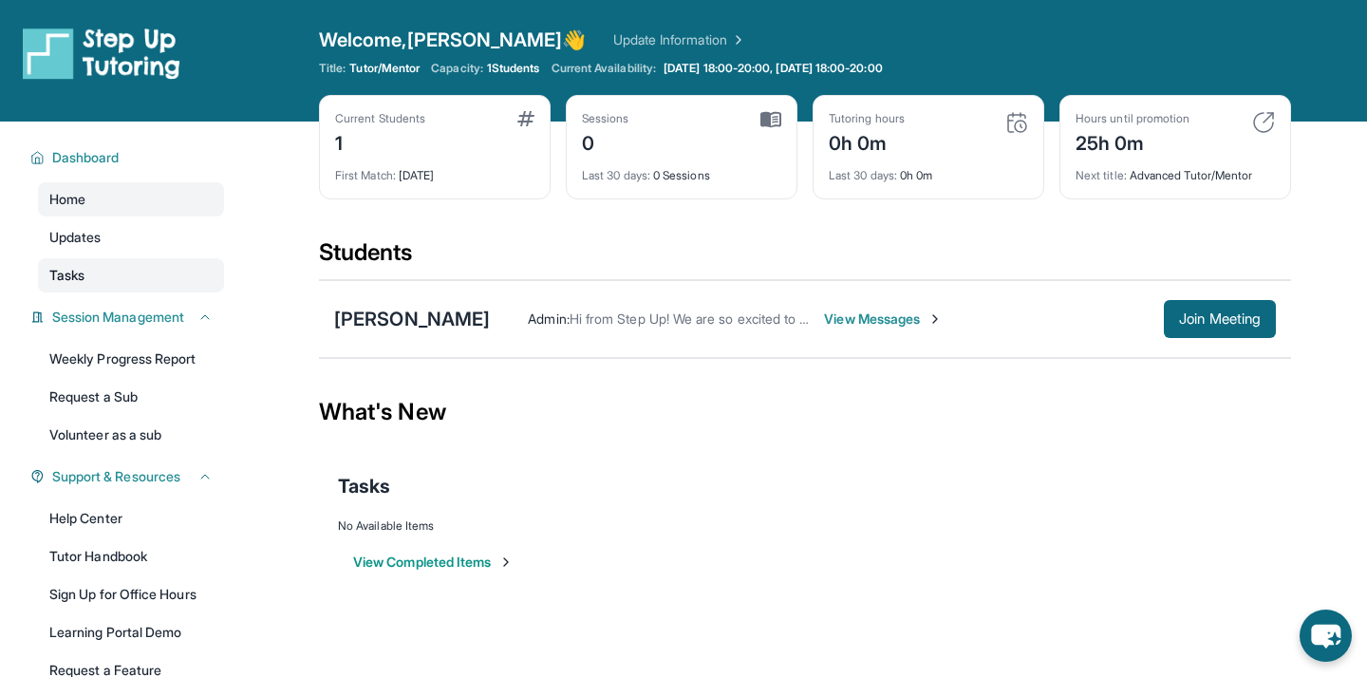
click at [175, 278] on link "Tasks" at bounding box center [131, 275] width 186 height 34
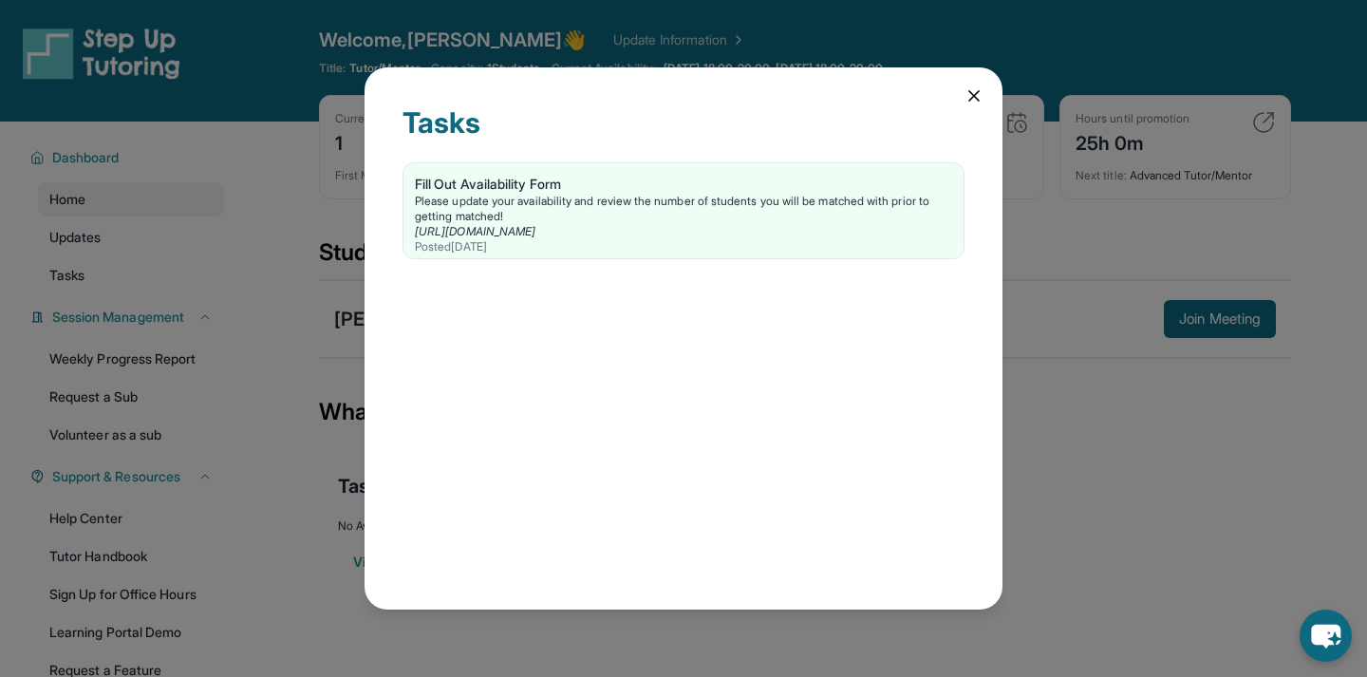
click at [175, 278] on div "Tasks Fill Out Availability Form Please update your availability and review the…" at bounding box center [683, 338] width 1367 height 677
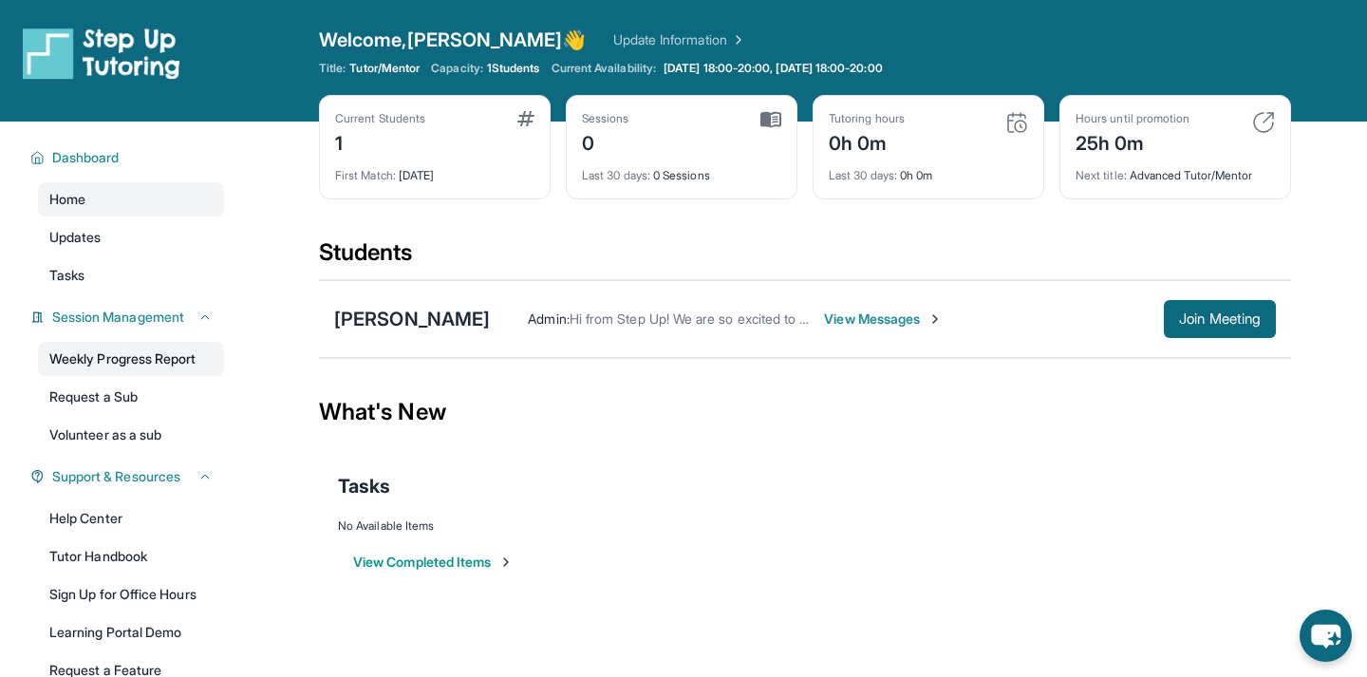
click at [178, 358] on link "Weekly Progress Report" at bounding box center [131, 359] width 186 height 34
click at [1201, 323] on span "Join Meeting" at bounding box center [1220, 318] width 82 height 11
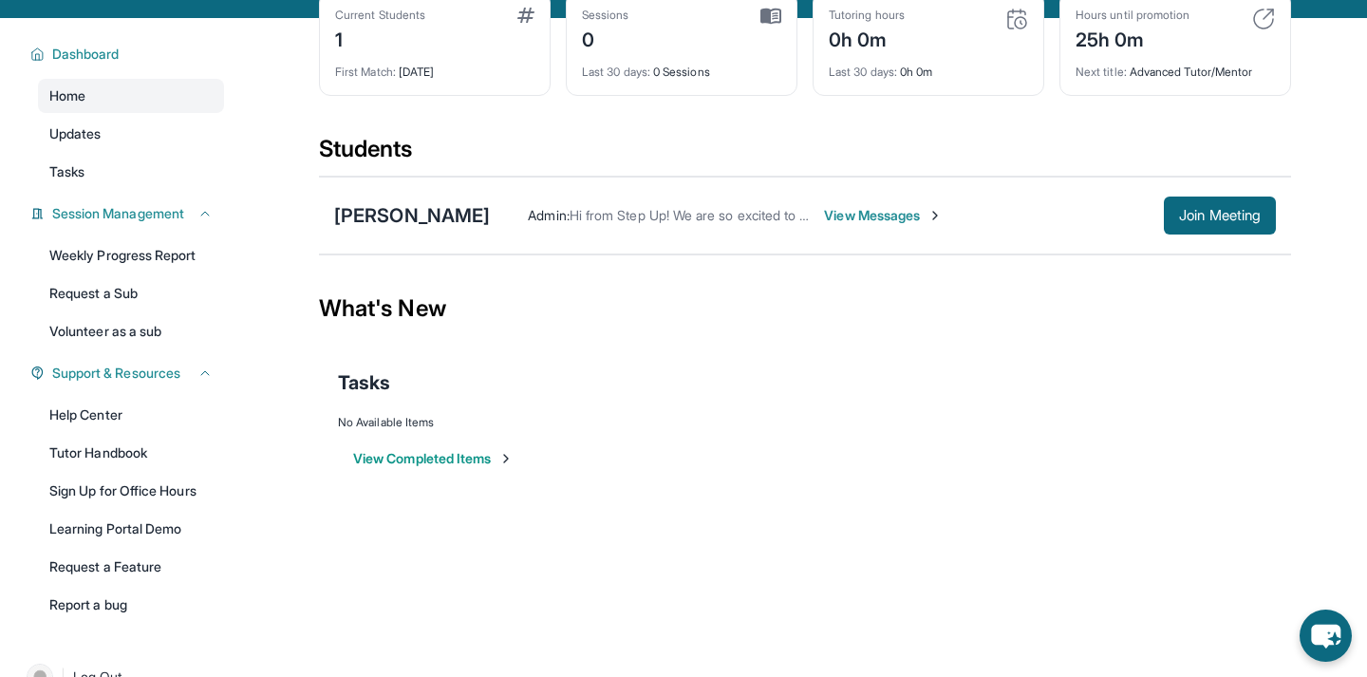
scroll to position [90, 0]
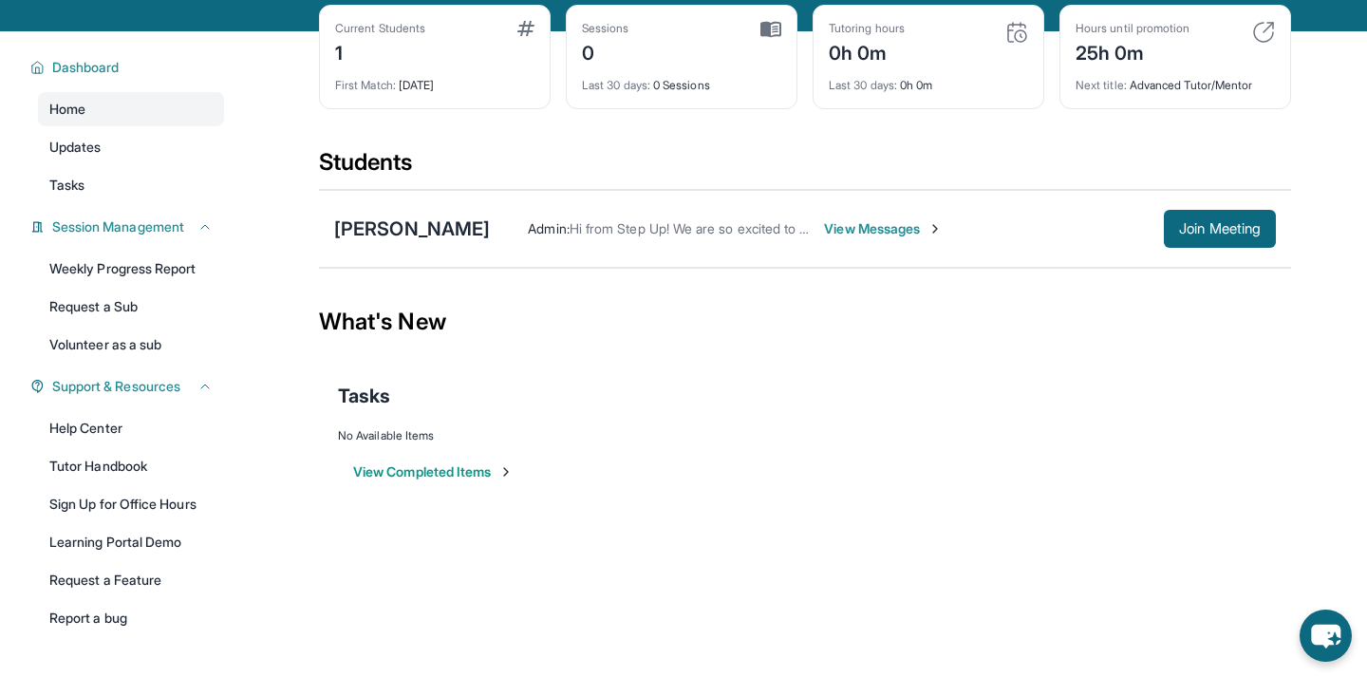
click at [506, 474] on img at bounding box center [506, 471] width 15 height 15
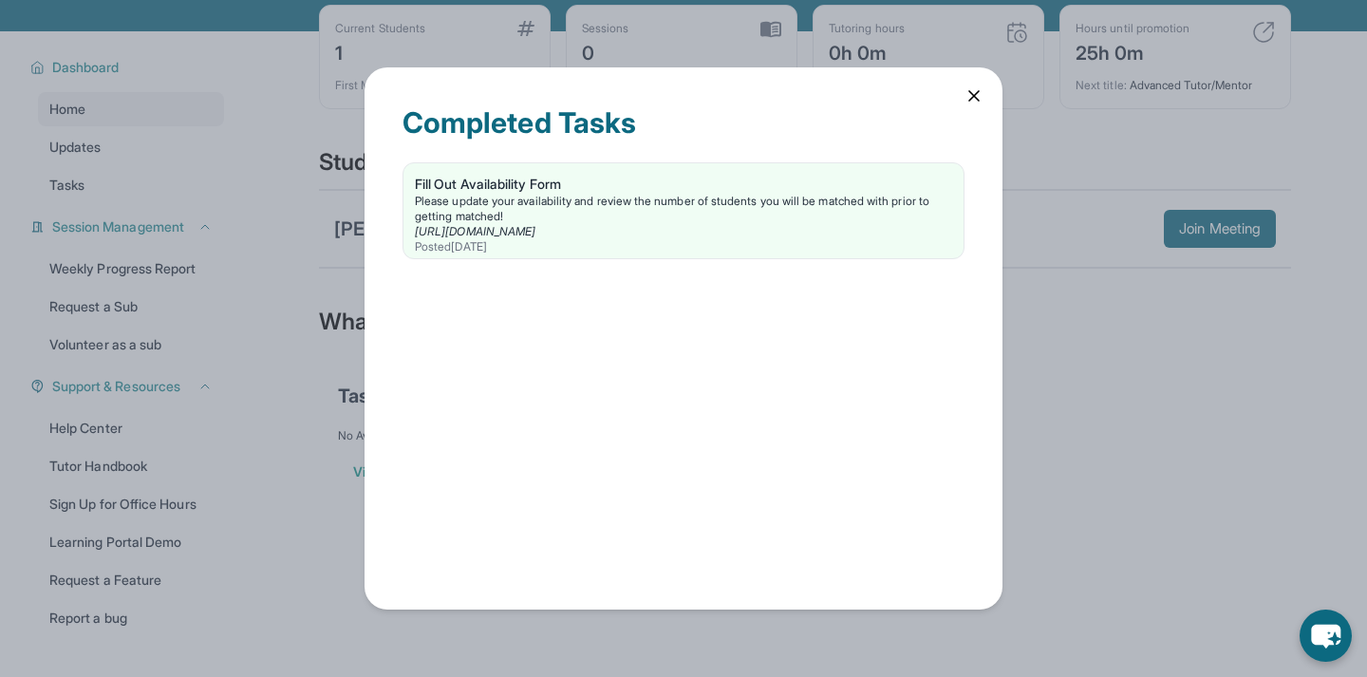
click at [318, 466] on div "Completed Tasks Fill Out Availability Form Please update your availability and …" at bounding box center [683, 338] width 1367 height 677
click at [286, 397] on div "Completed Tasks Fill Out Availability Form Please update your availability and …" at bounding box center [683, 338] width 1367 height 677
click at [292, 382] on div "Completed Tasks Fill Out Availability Form Please update your availability and …" at bounding box center [683, 338] width 1367 height 677
click at [389, 256] on div "Completed Tasks Fill Out Availability Form Please update your availability and …" at bounding box center [684, 337] width 638 height 541
click at [312, 266] on div "Completed Tasks Fill Out Availability Form Please update your availability and …" at bounding box center [683, 338] width 1367 height 677
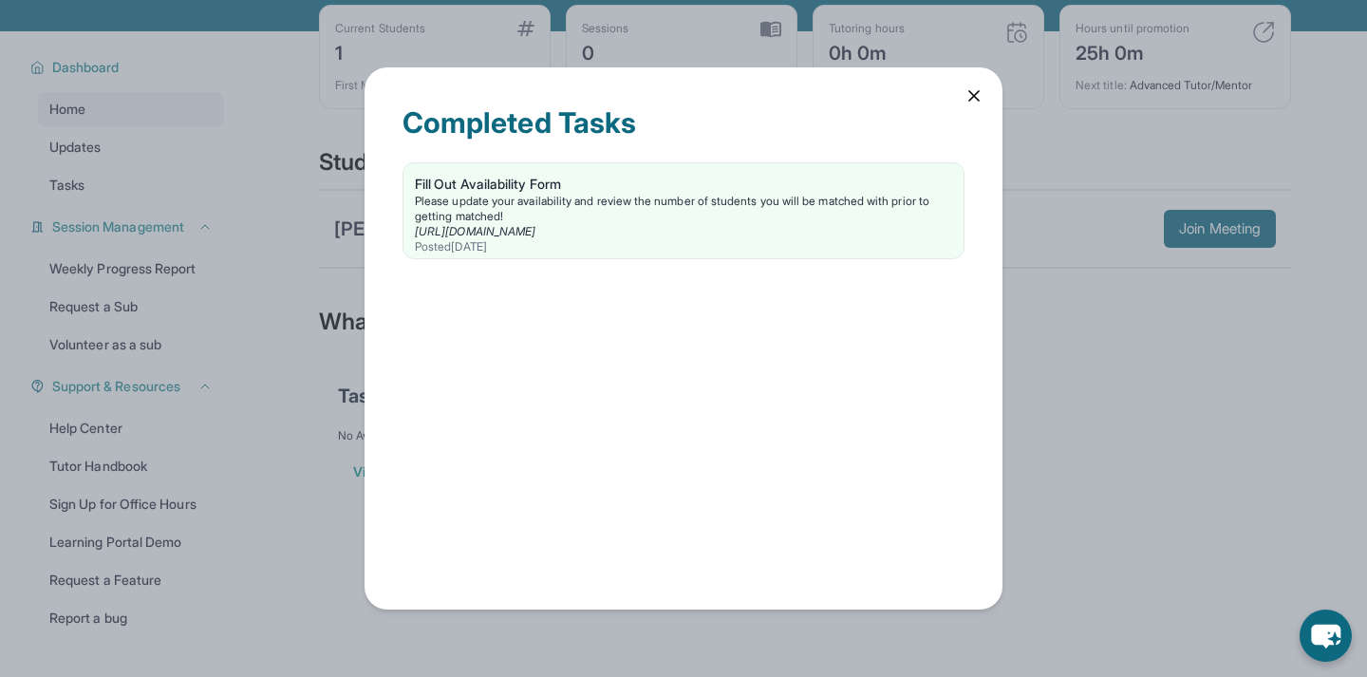
click at [977, 101] on icon at bounding box center [974, 95] width 19 height 19
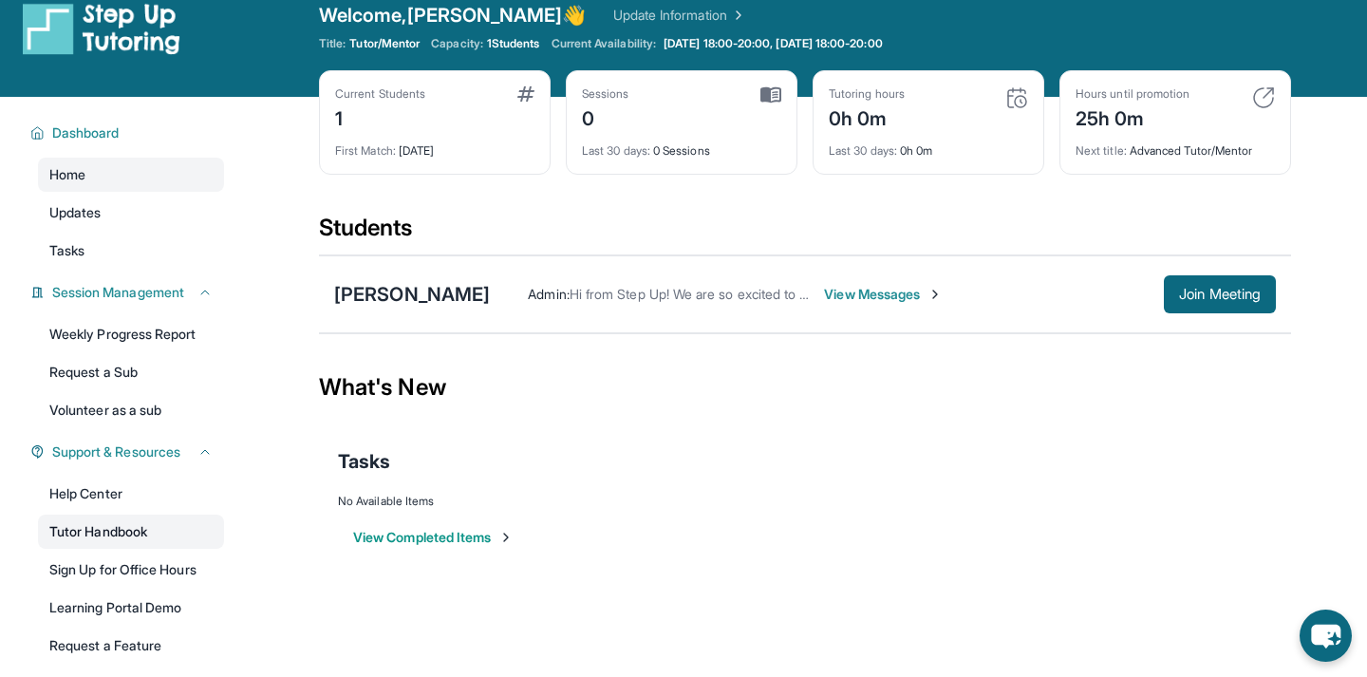
scroll to position [19, 0]
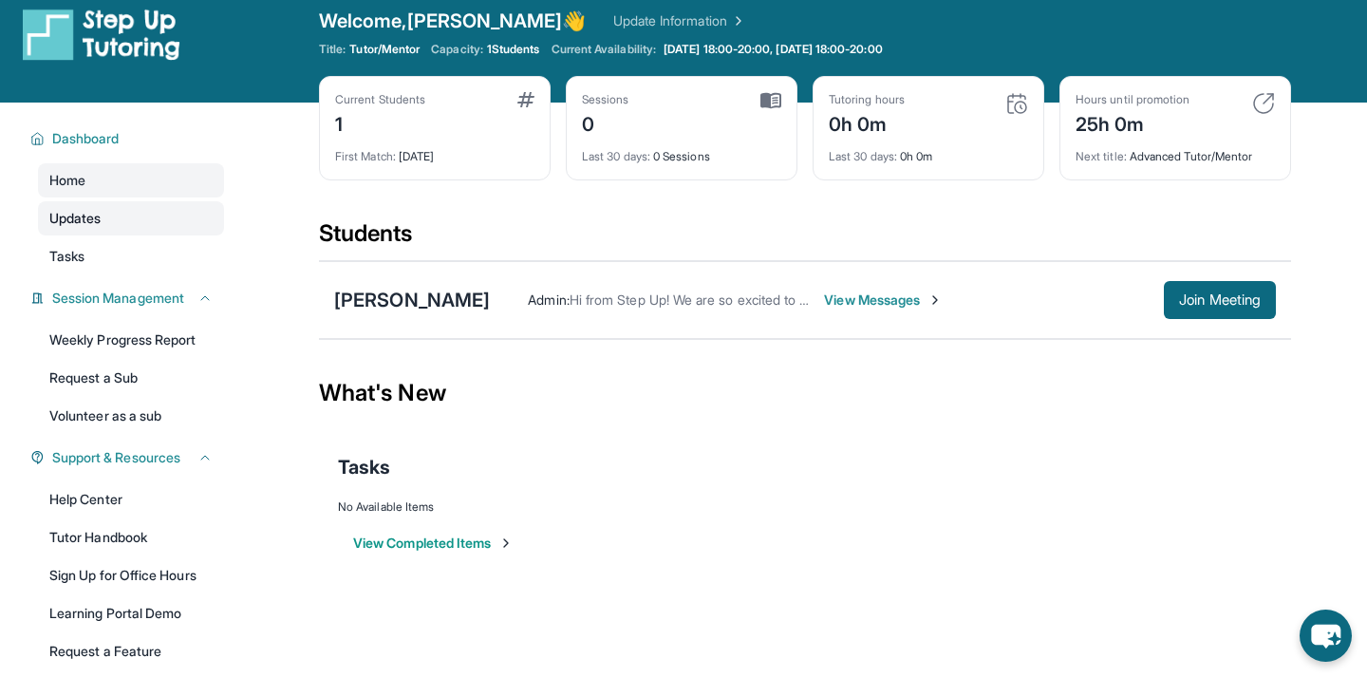
click at [150, 216] on link "Updates" at bounding box center [131, 218] width 186 height 34
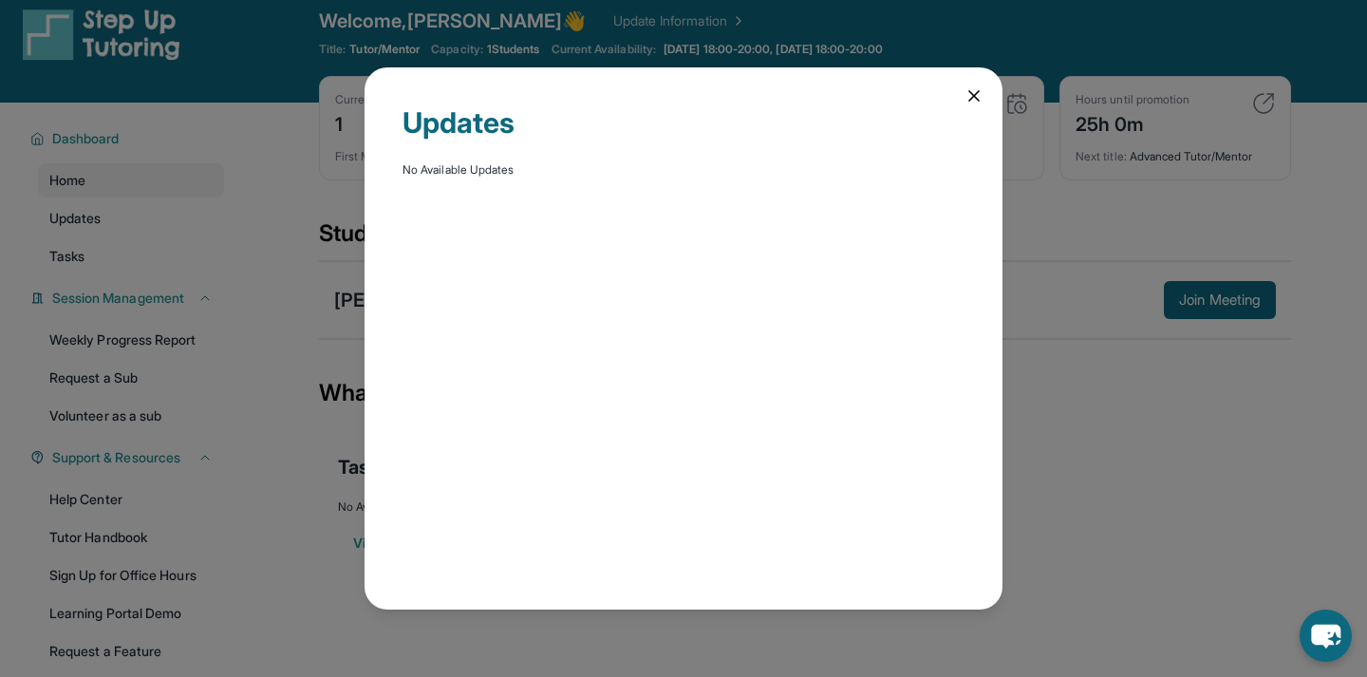
click at [967, 109] on div "Updates No Available Updates" at bounding box center [684, 337] width 638 height 541
click at [967, 89] on icon at bounding box center [974, 95] width 19 height 19
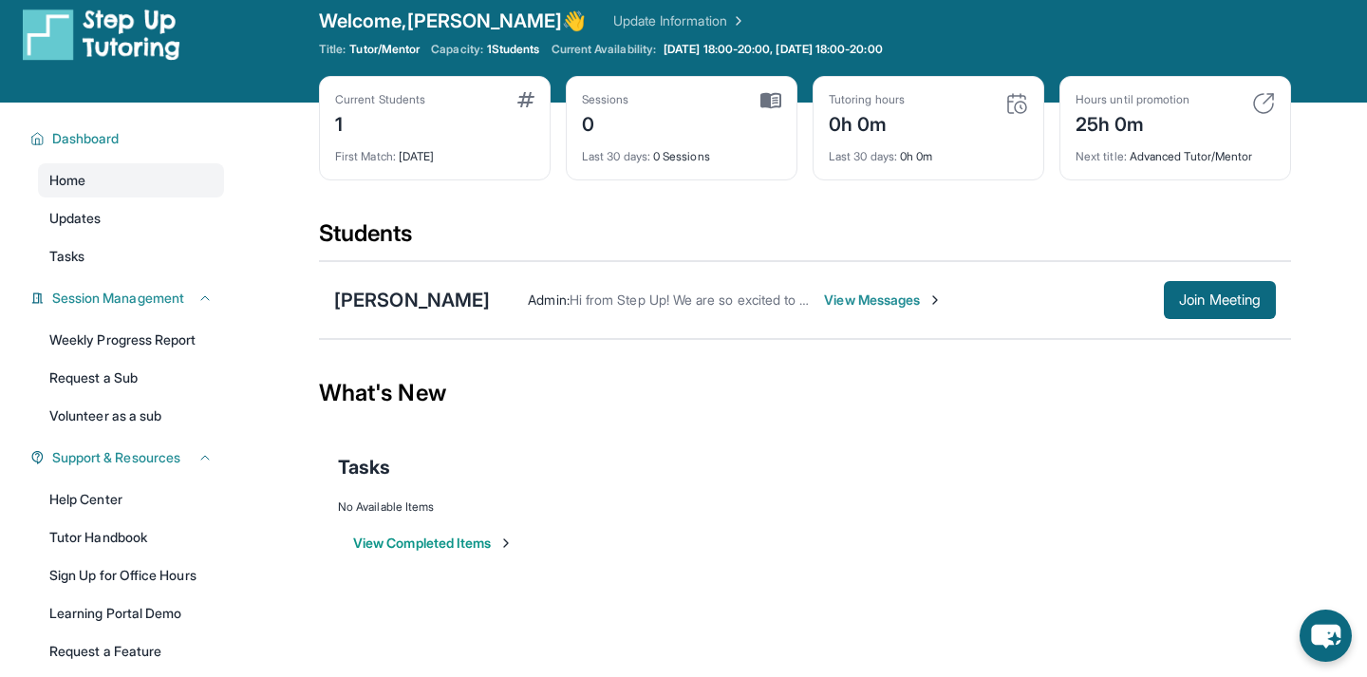
click at [528, 102] on img at bounding box center [526, 99] width 17 height 15
click at [824, 297] on span "View Messages" at bounding box center [883, 300] width 119 height 19
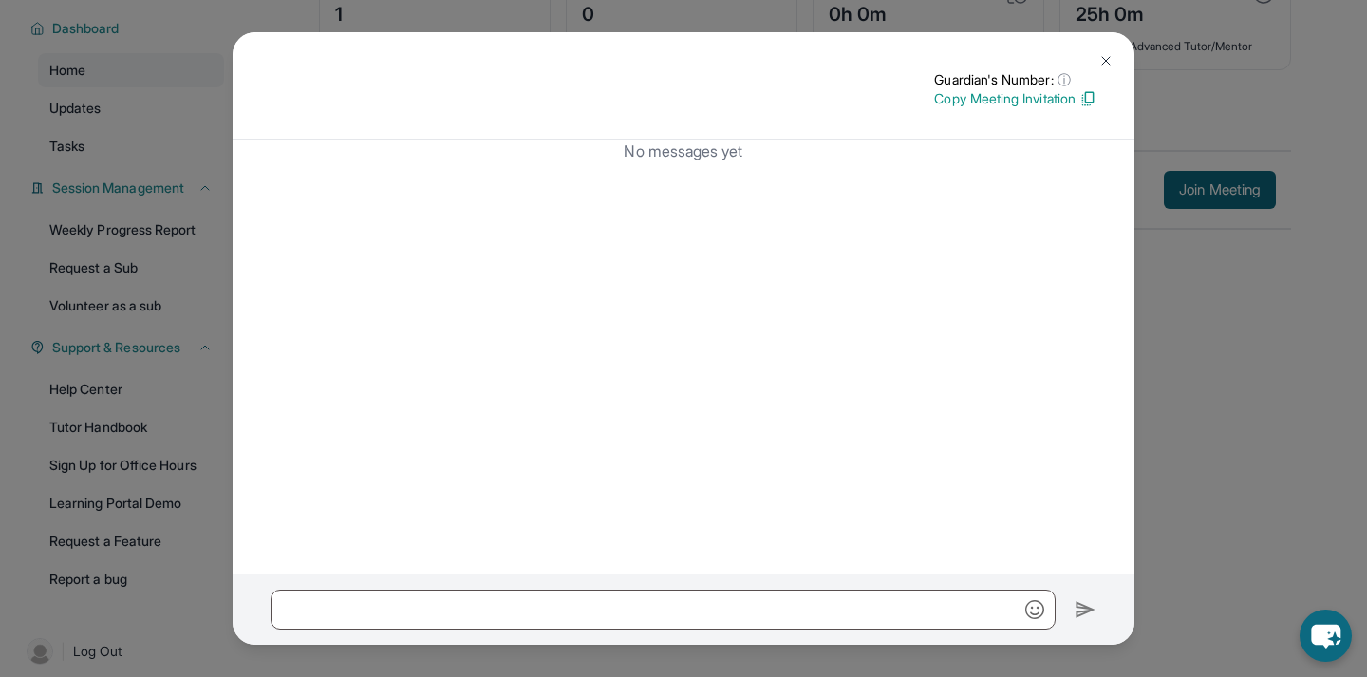
scroll to position [143, 0]
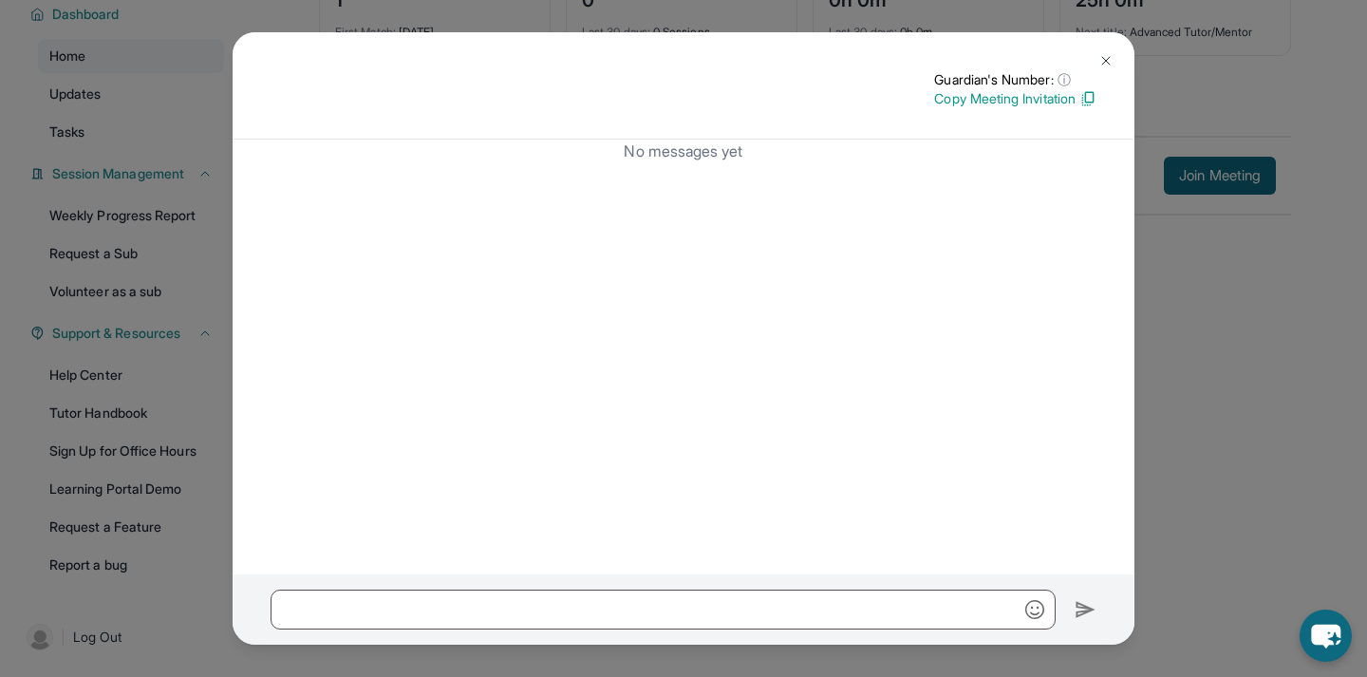
click at [1084, 100] on img at bounding box center [1088, 98] width 17 height 17
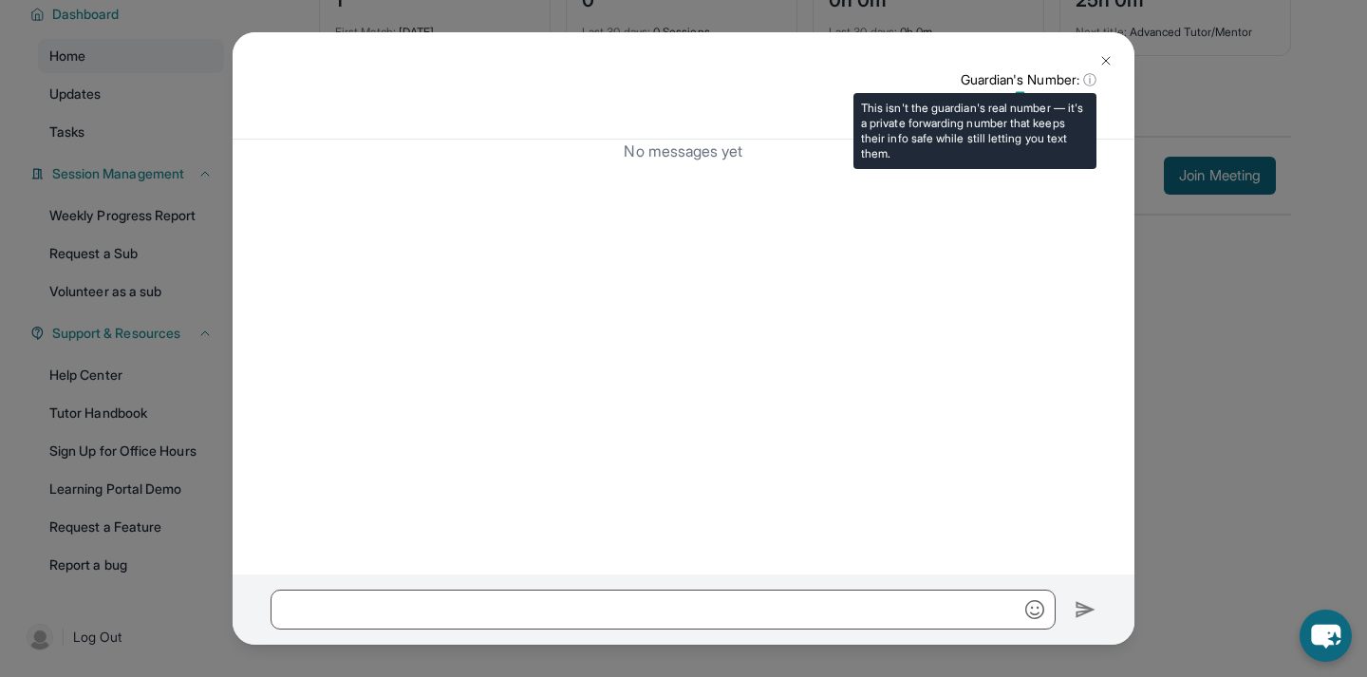
click at [1089, 80] on span "ⓘ" at bounding box center [1090, 79] width 13 height 19
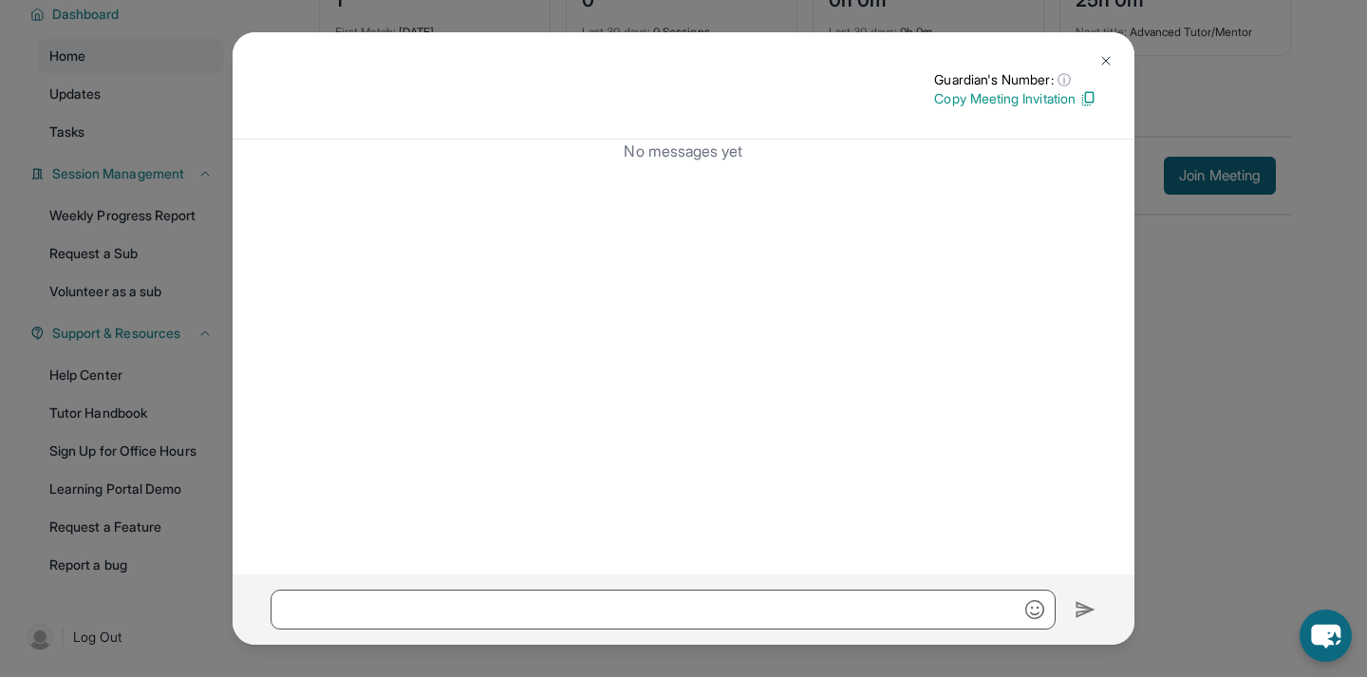
click at [1110, 60] on img at bounding box center [1106, 60] width 15 height 15
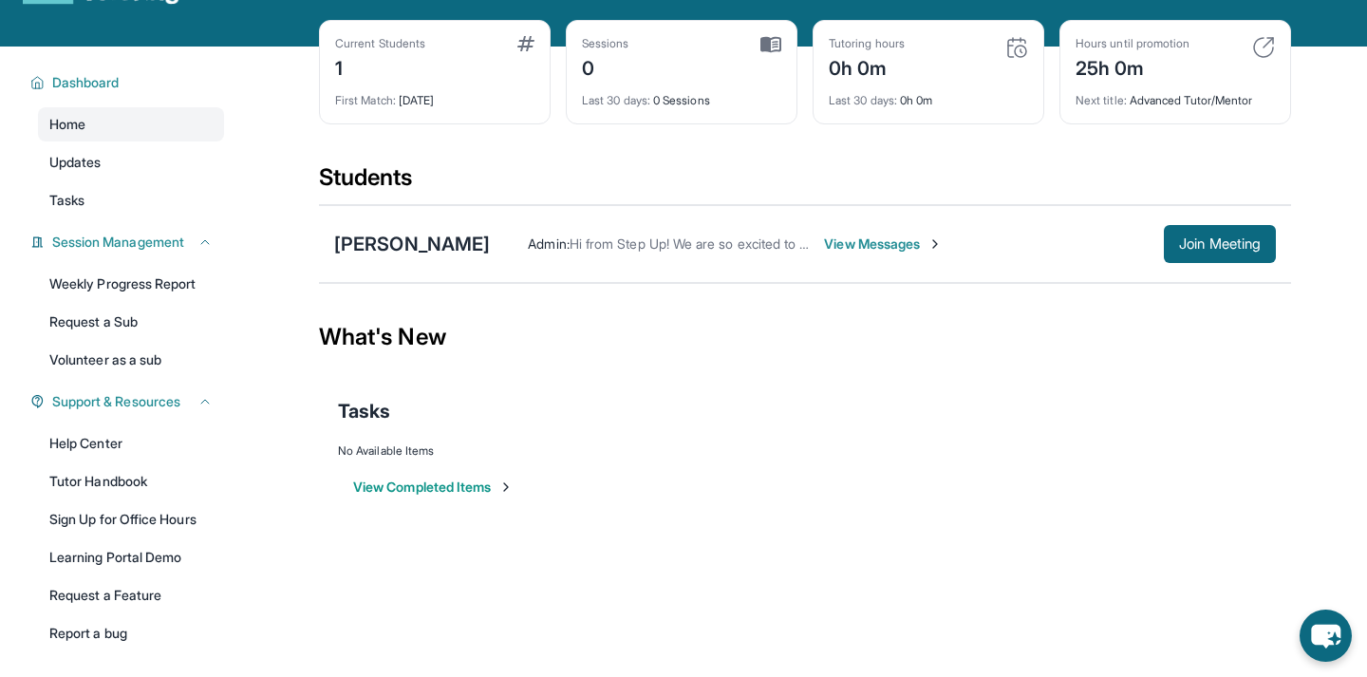
scroll to position [74, 0]
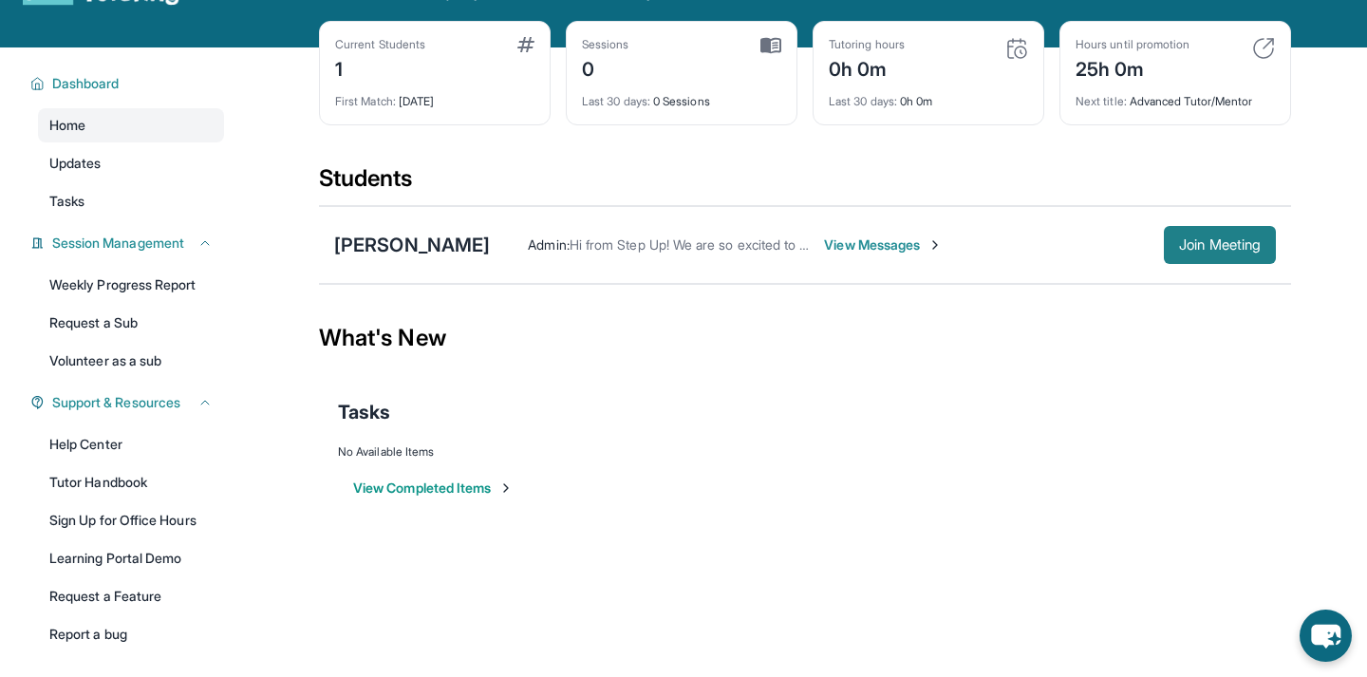
click at [1254, 246] on span "Join Meeting" at bounding box center [1220, 244] width 82 height 11
